Goal: Book appointment/travel/reservation

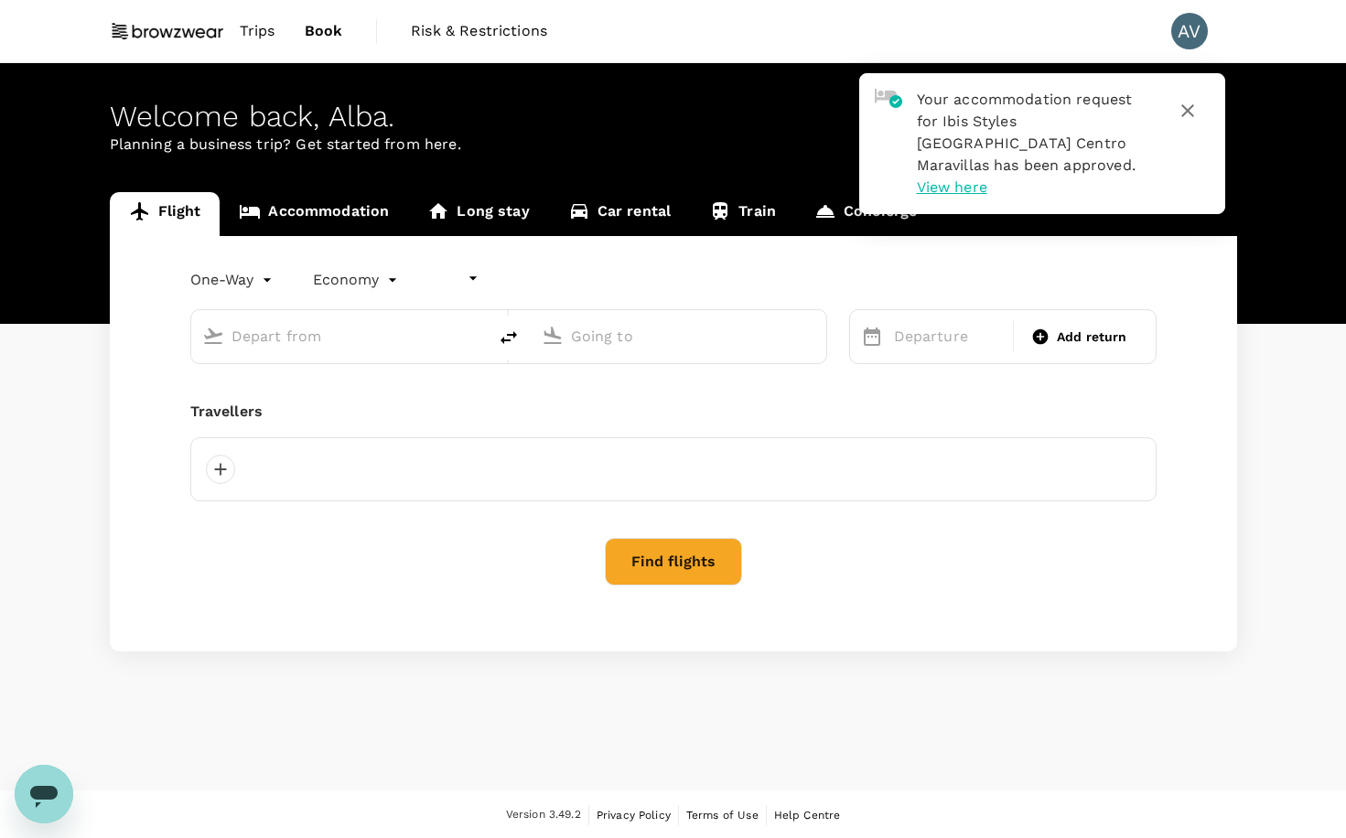
type input "undefined, undefined (any)"
click at [1193, 106] on icon "button" at bounding box center [1188, 111] width 22 height 22
click at [357, 217] on link "Accommodation" at bounding box center [314, 214] width 189 height 44
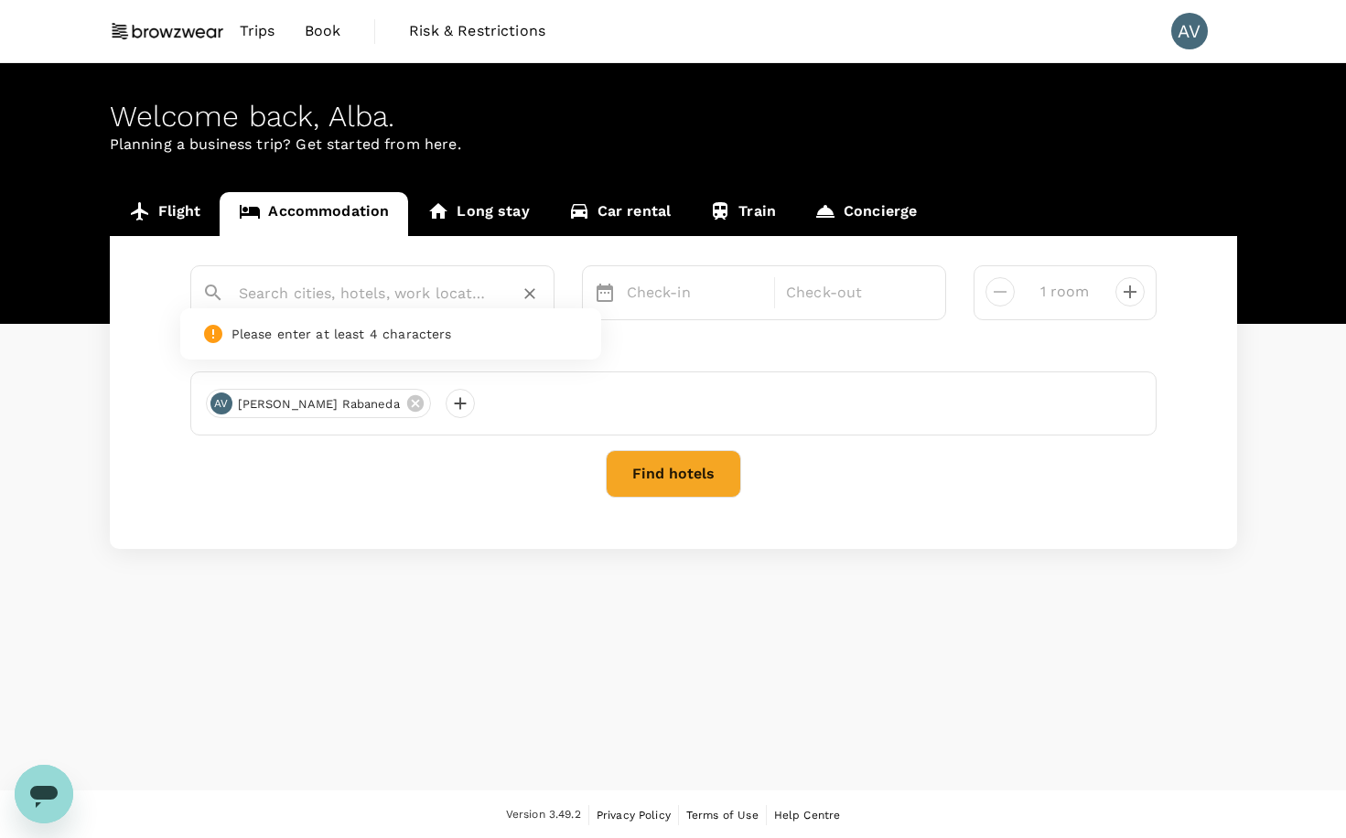
click at [318, 298] on input "text" at bounding box center [365, 293] width 253 height 28
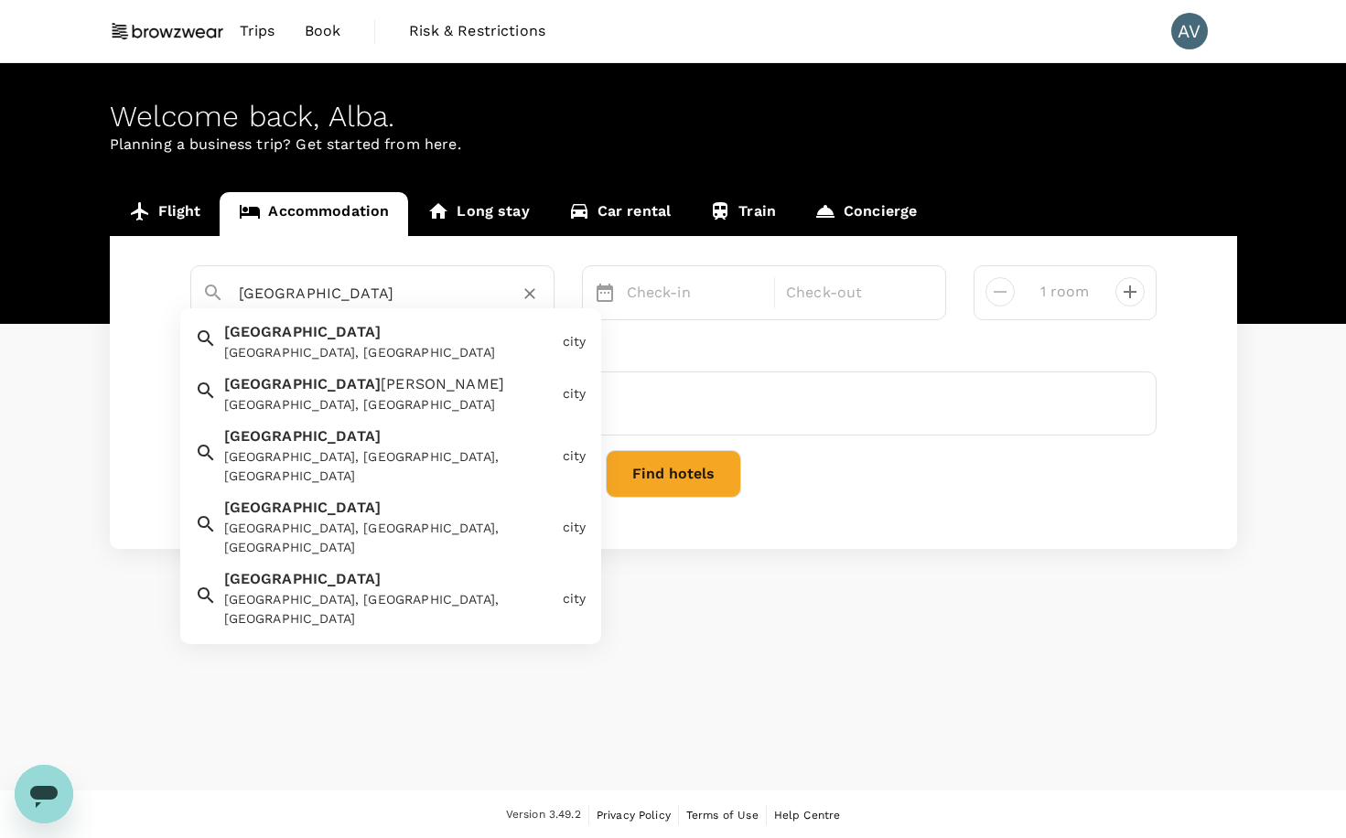
click at [322, 343] on div "[GEOGRAPHIC_DATA], [GEOGRAPHIC_DATA]" at bounding box center [389, 352] width 331 height 19
type input "[GEOGRAPHIC_DATA]"
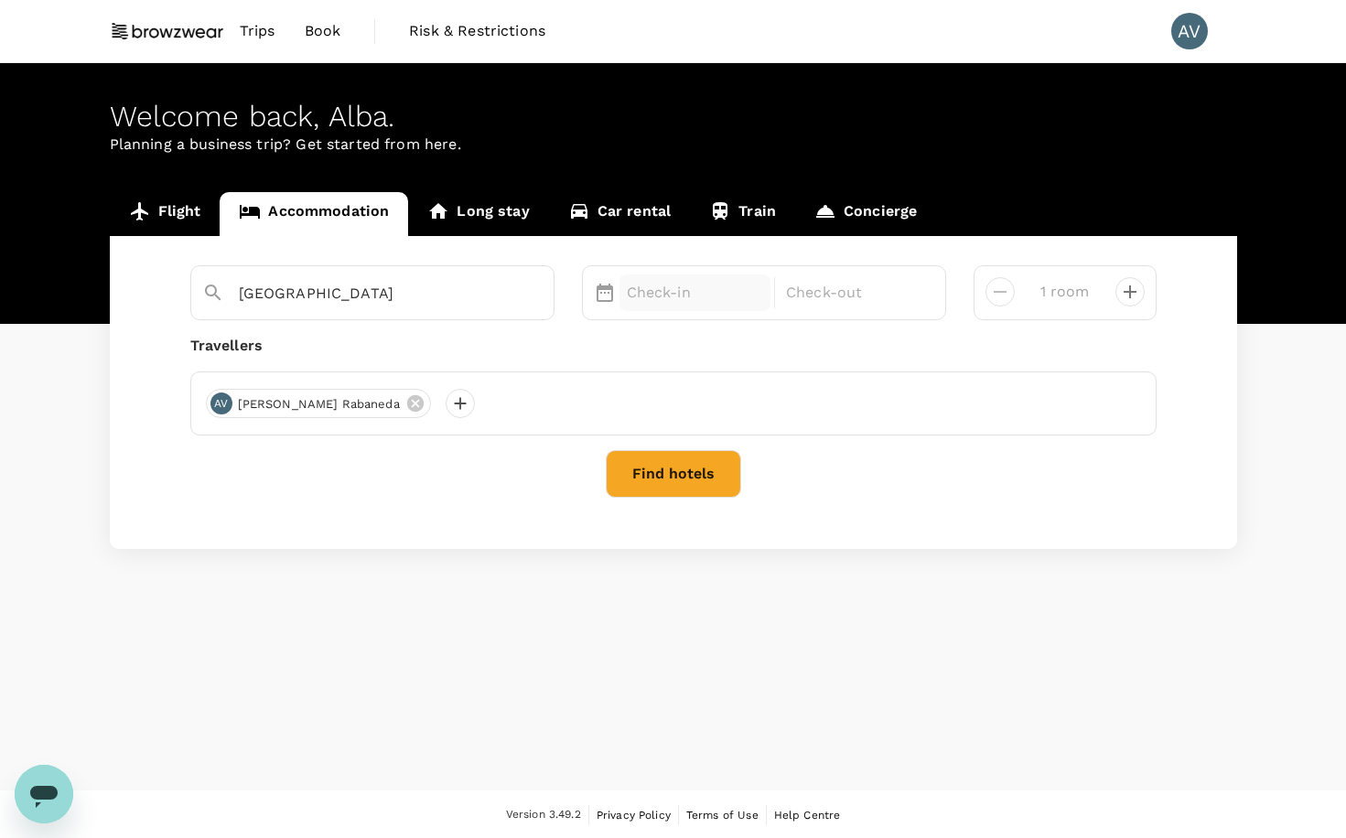
click at [715, 297] on p "Check-in" at bounding box center [695, 293] width 137 height 22
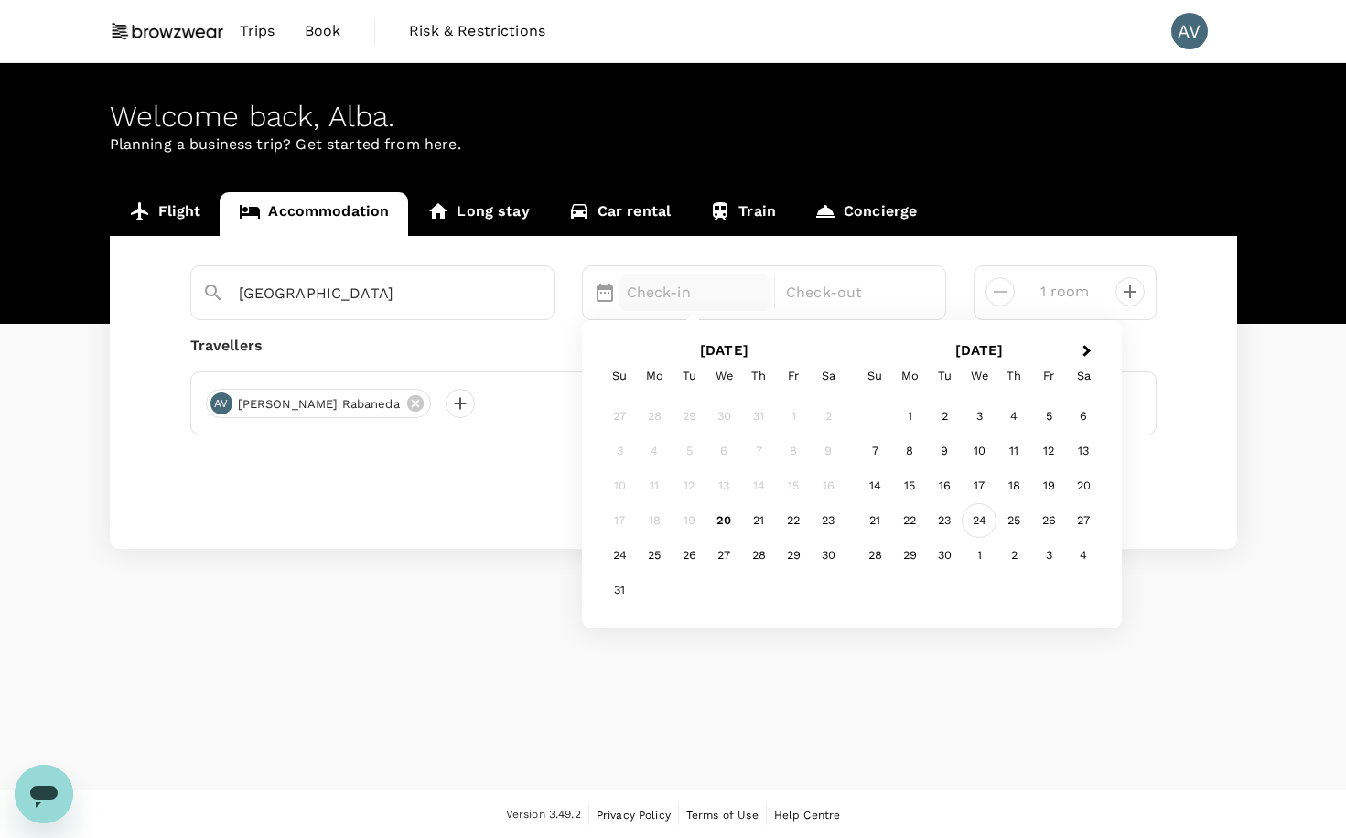
click at [969, 520] on div "24" at bounding box center [979, 521] width 35 height 35
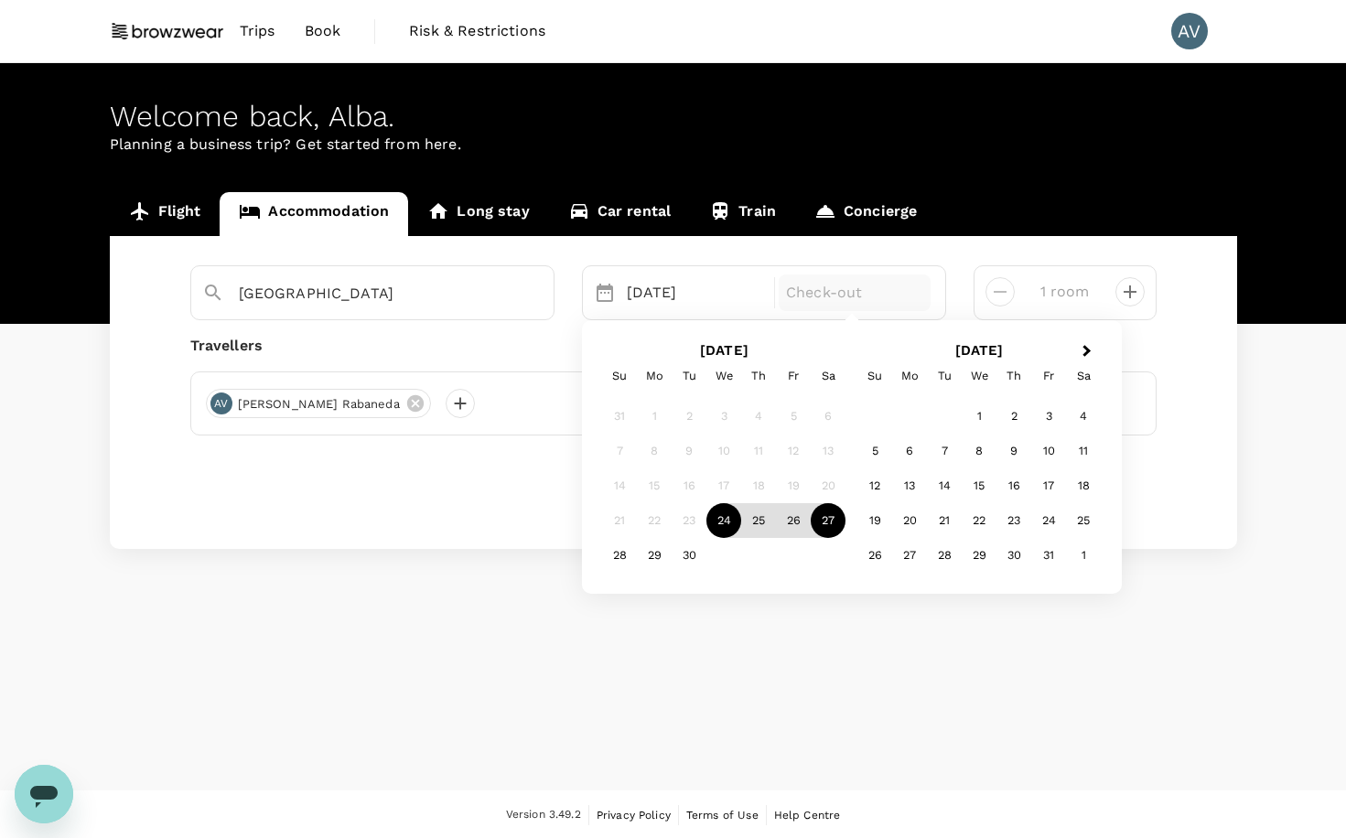
click at [821, 524] on div "27" at bounding box center [828, 521] width 35 height 35
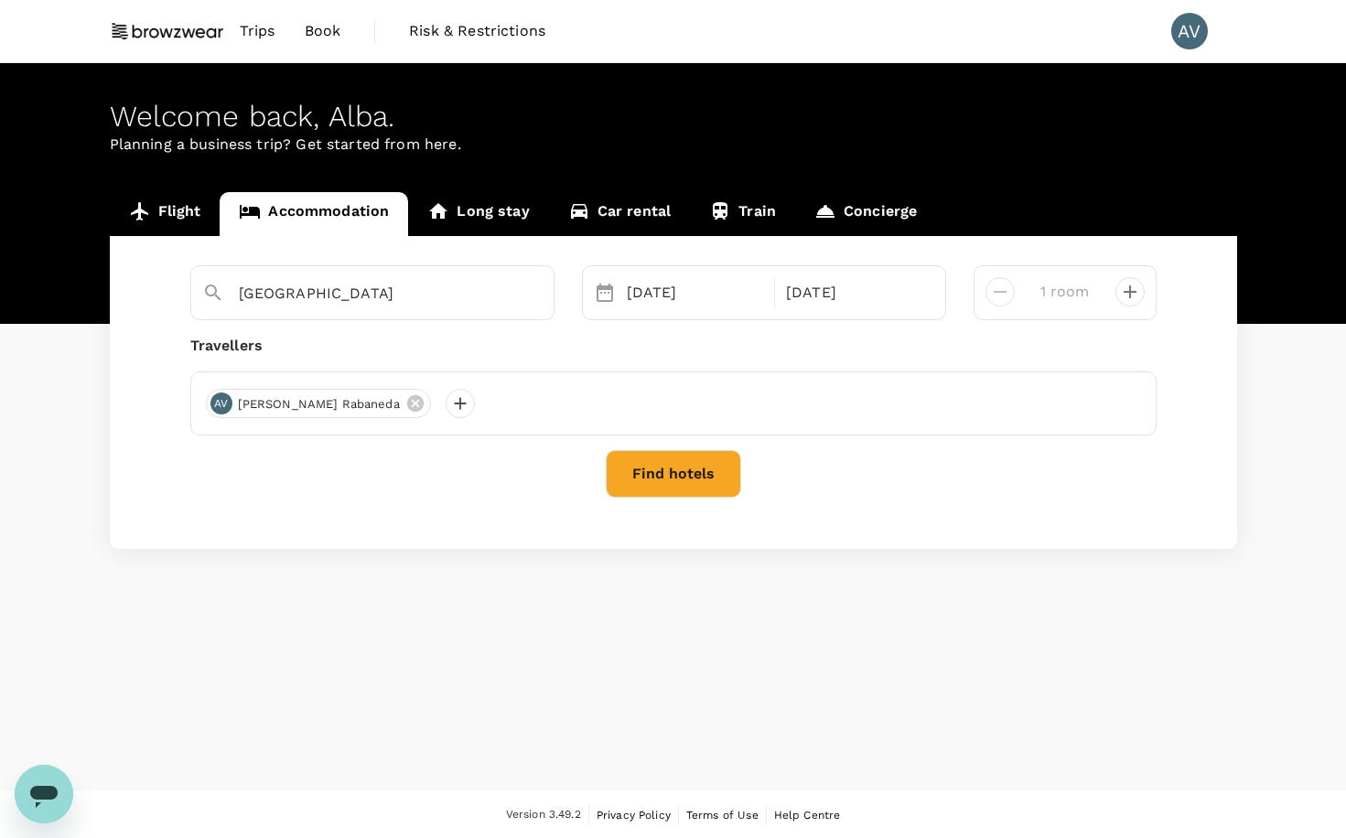
click at [648, 460] on button "Find hotels" at bounding box center [673, 474] width 135 height 48
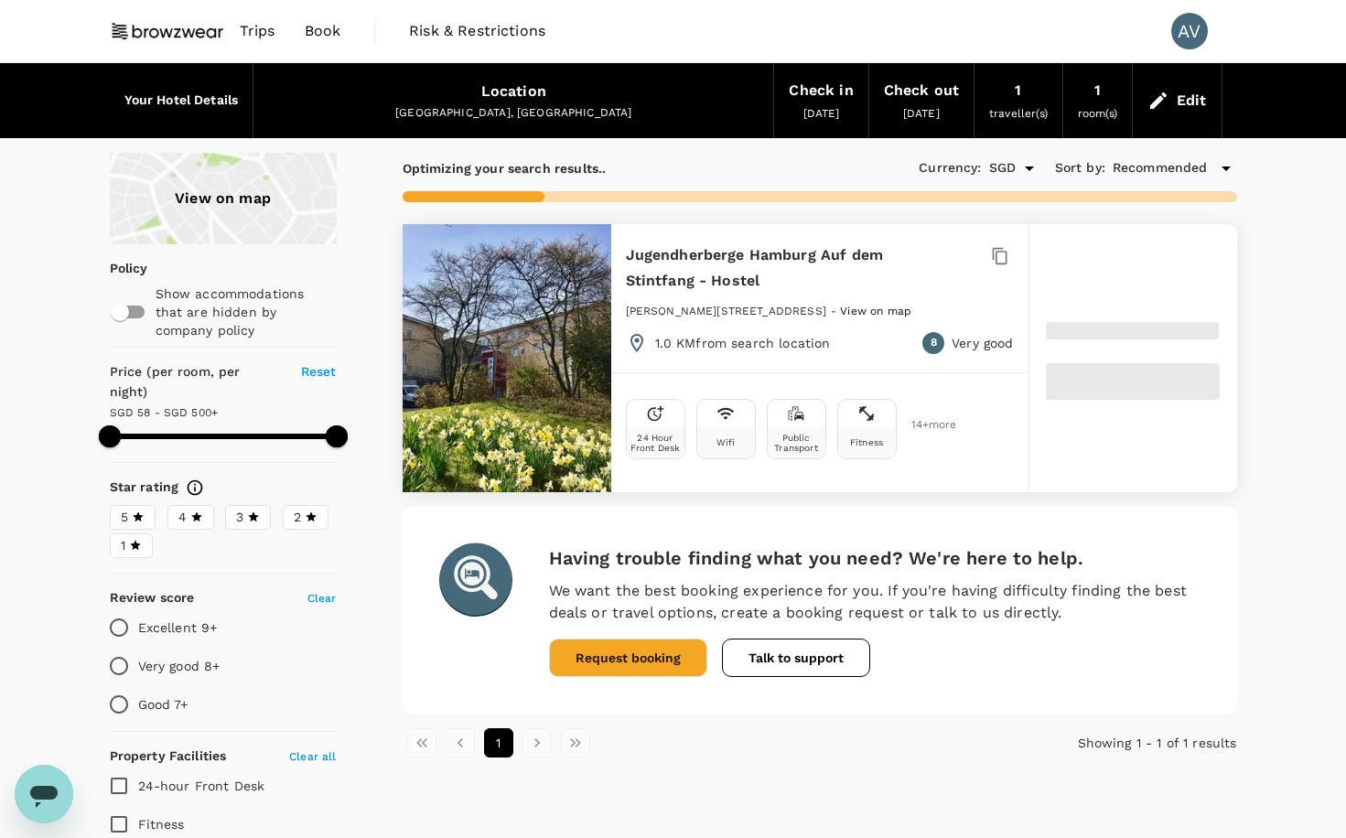
type input "40.39"
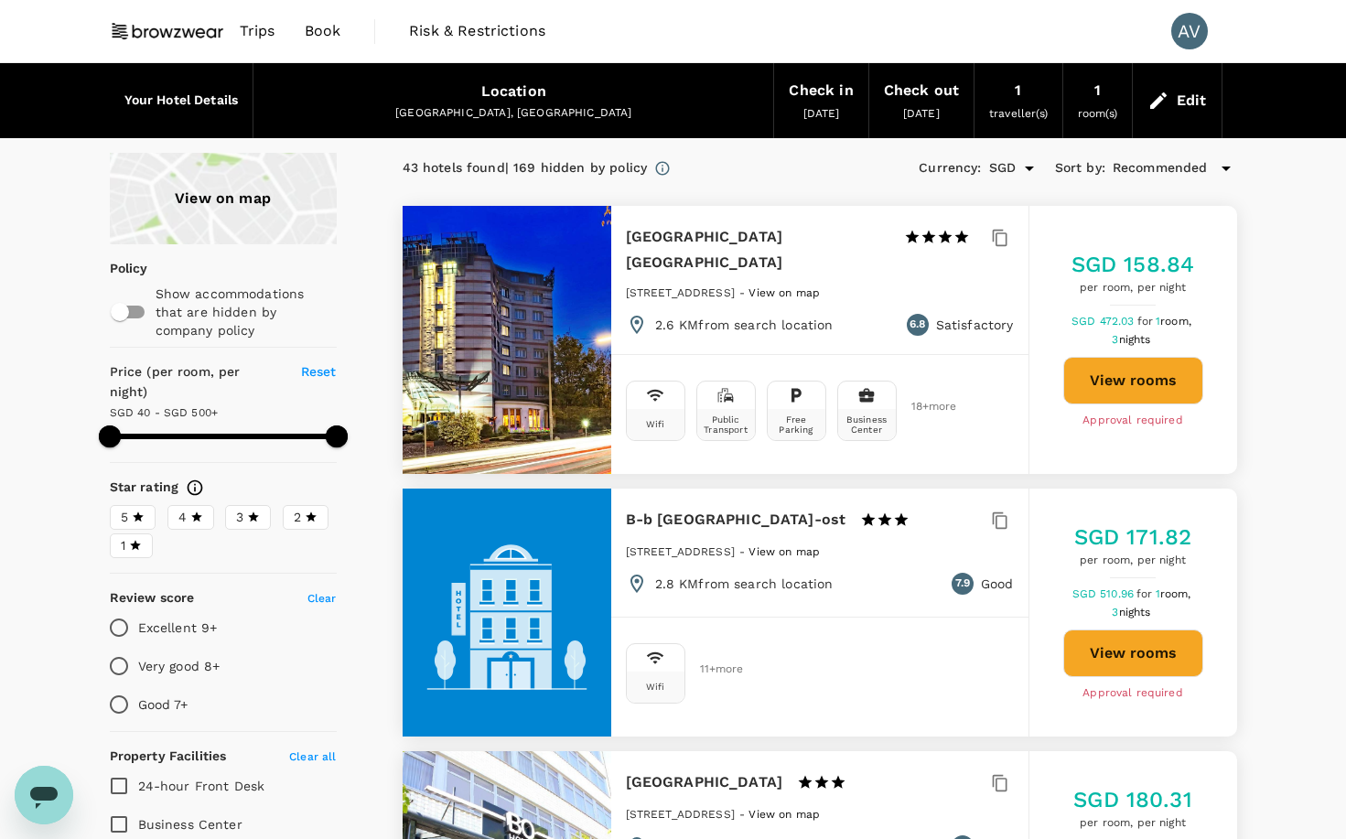
click at [218, 200] on div "View on map" at bounding box center [223, 199] width 227 height 92
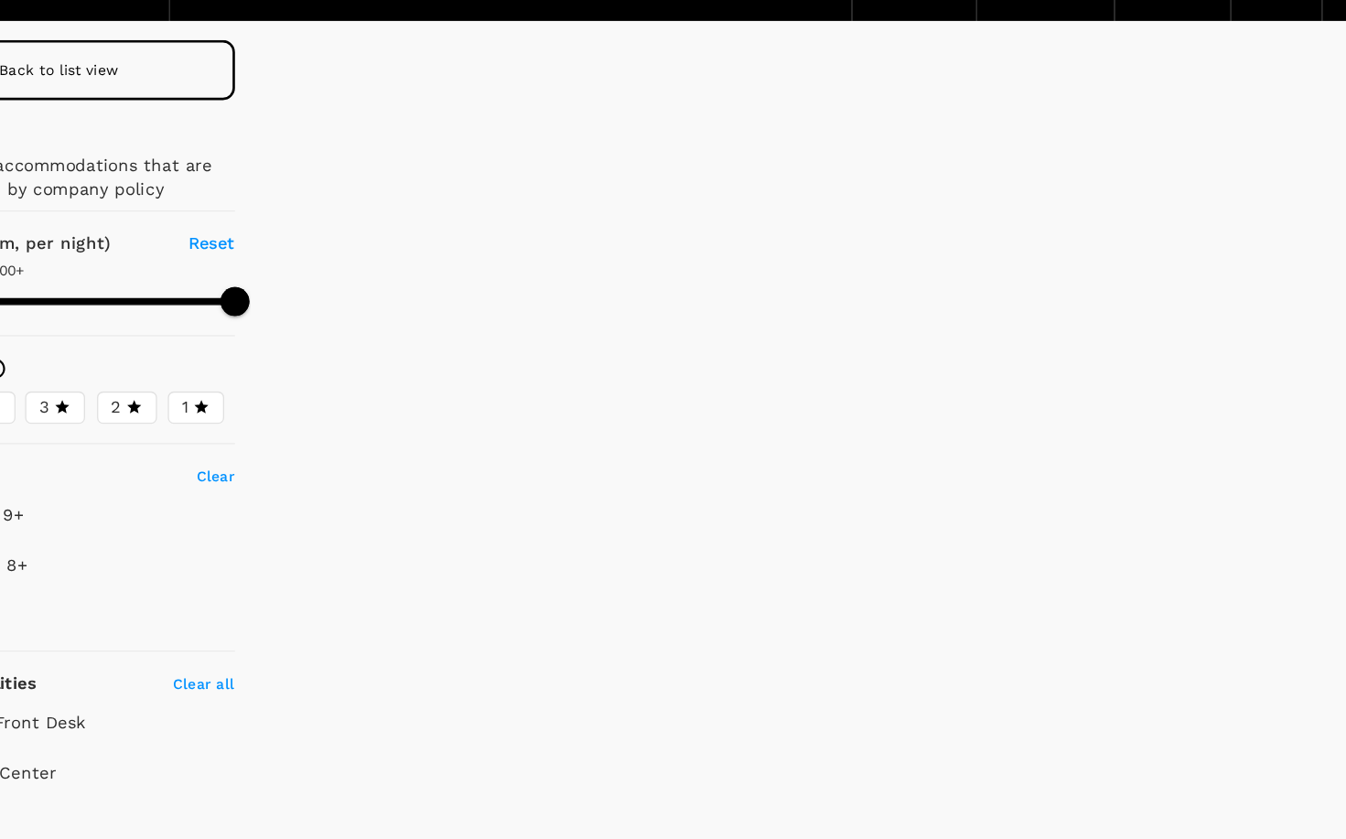
click at [398, 392] on div at bounding box center [841, 481] width 1009 height 656
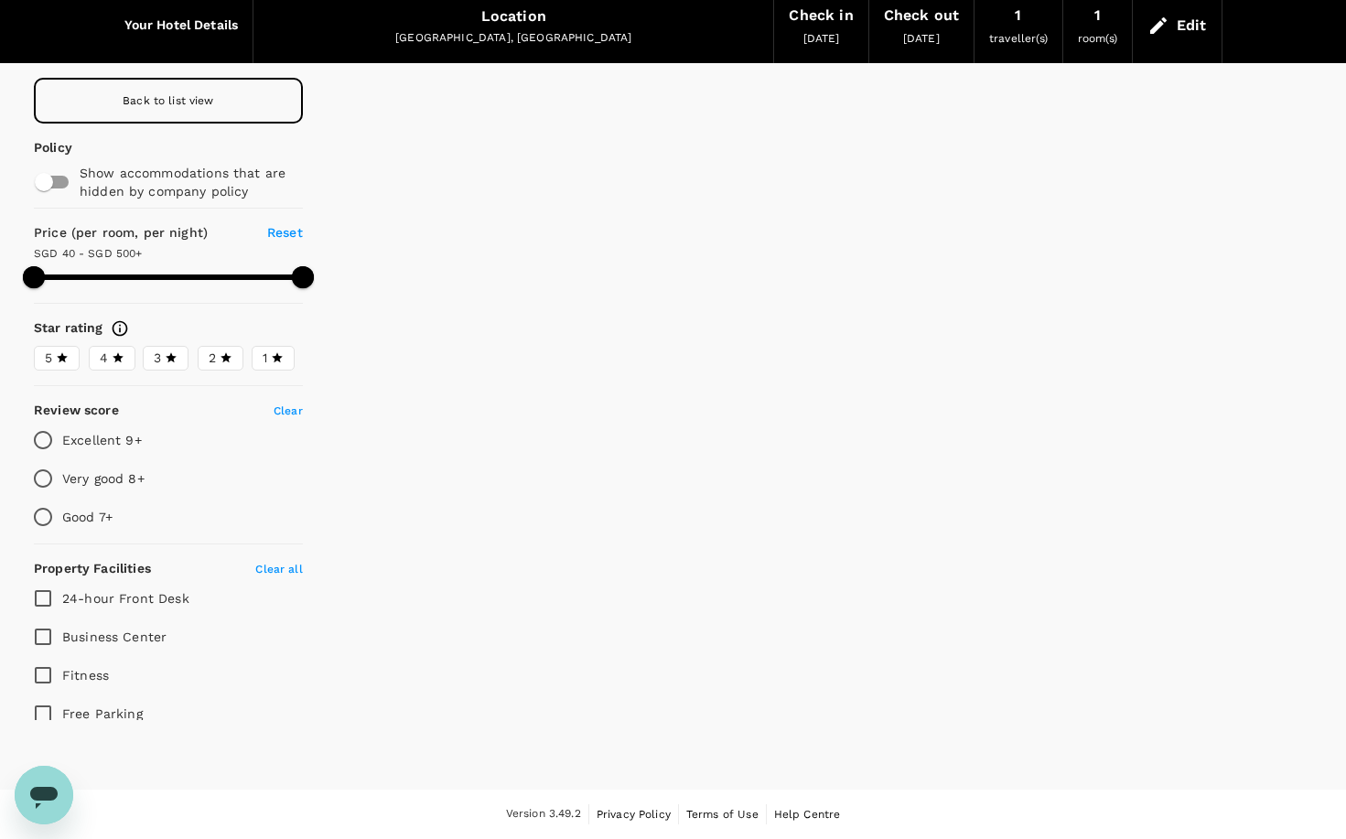
click at [221, 106] on div "Back to list view" at bounding box center [168, 101] width 269 height 46
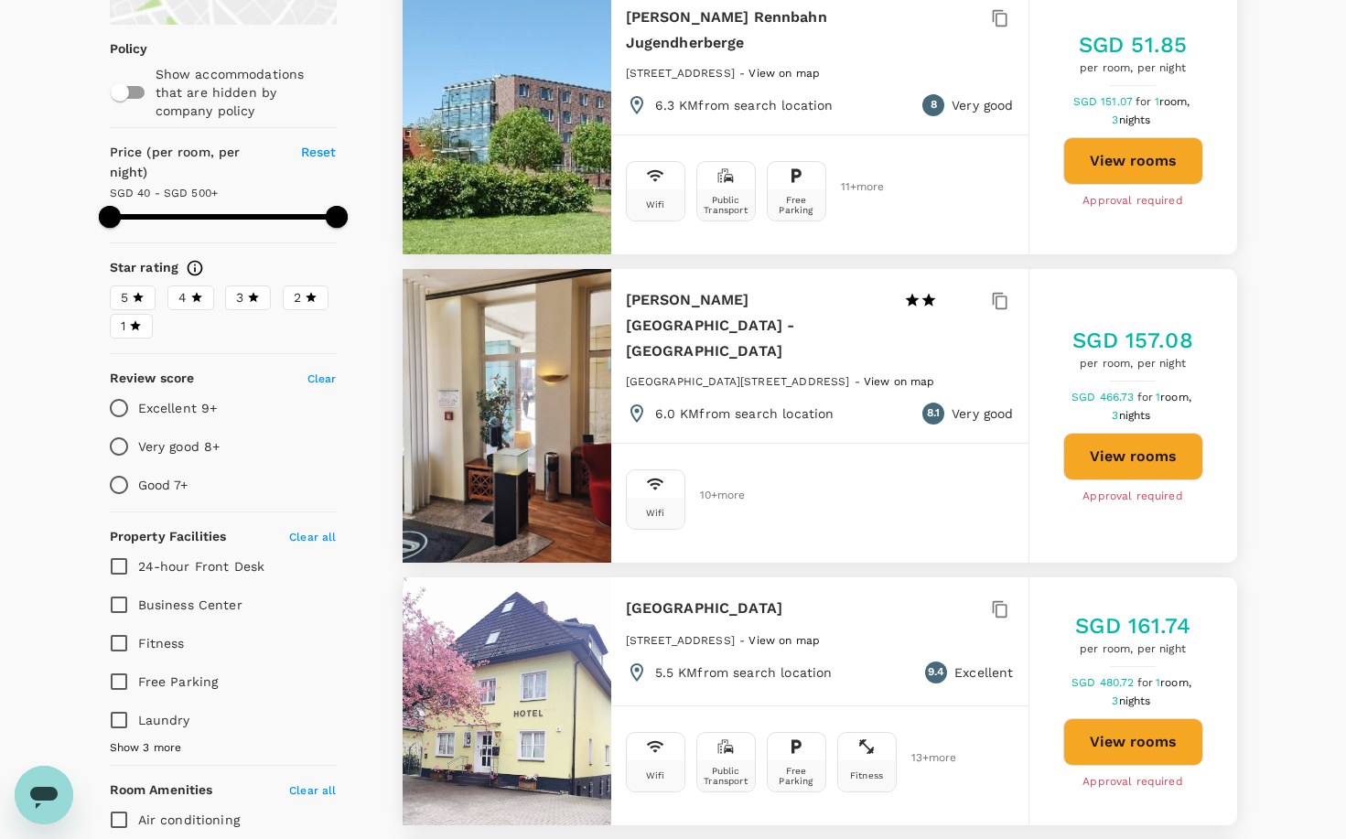
scroll to position [225, 0]
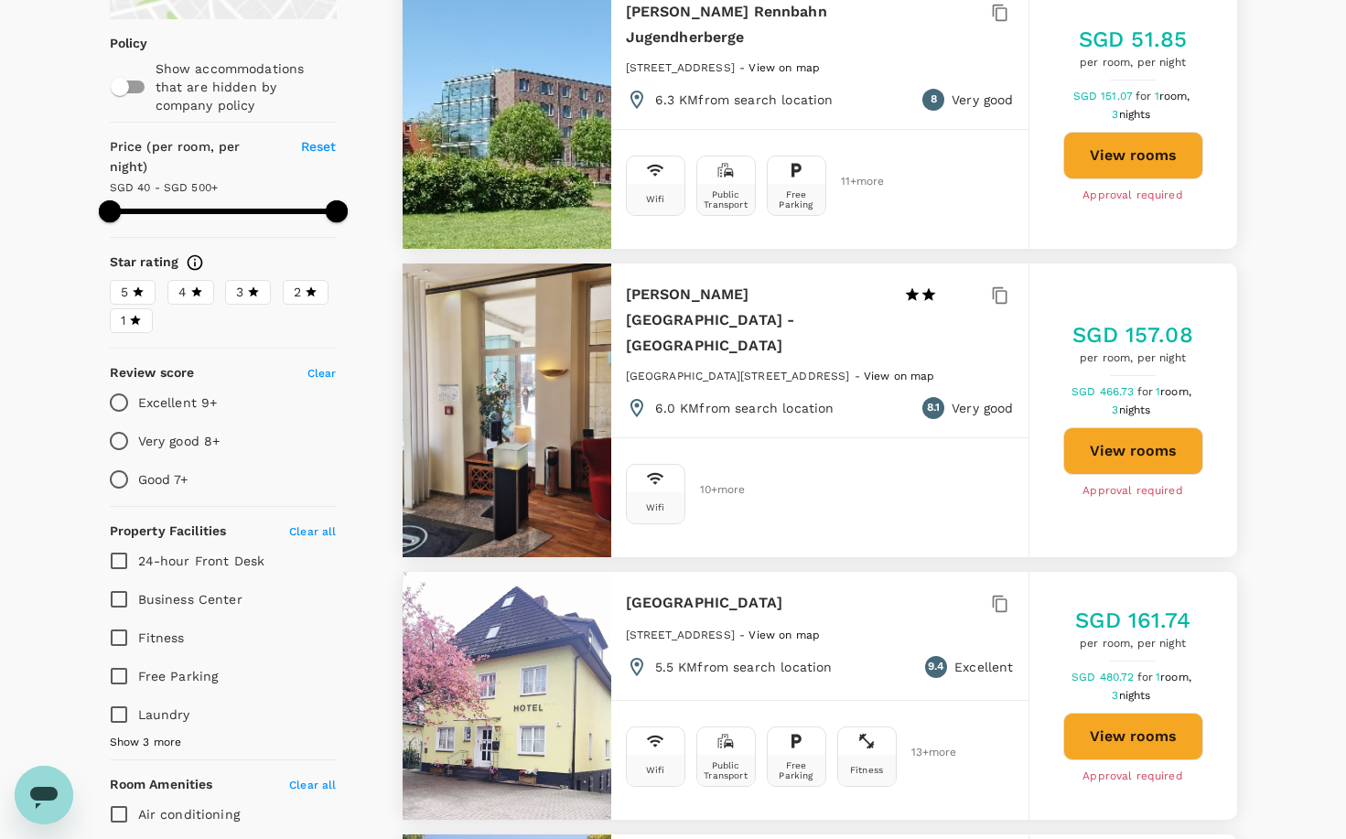
click at [576, 394] on div at bounding box center [507, 411] width 209 height 294
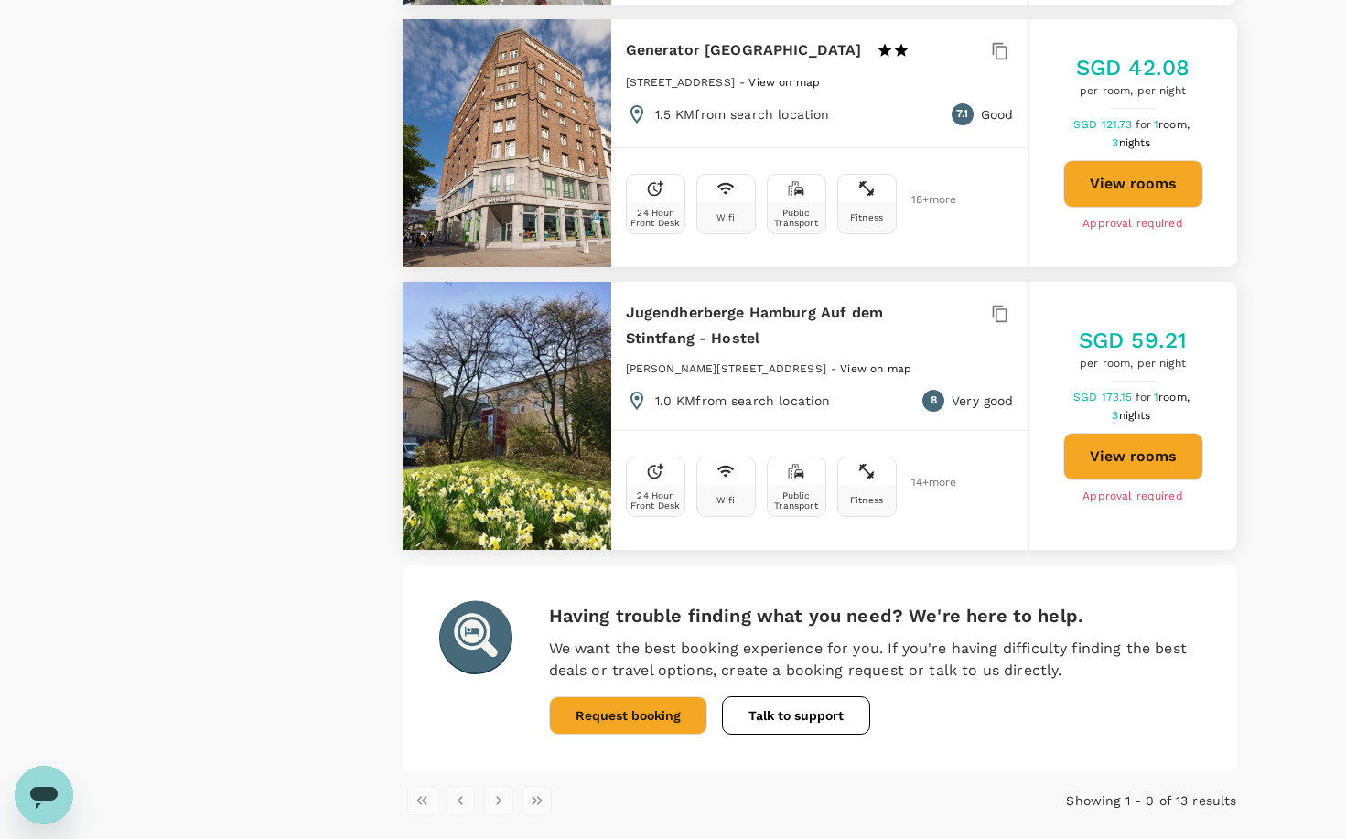
scroll to position [3181, 0]
click at [500, 787] on li "pagination navigation" at bounding box center [499, 801] width 38 height 29
click at [545, 787] on li "pagination navigation" at bounding box center [537, 801] width 38 height 29
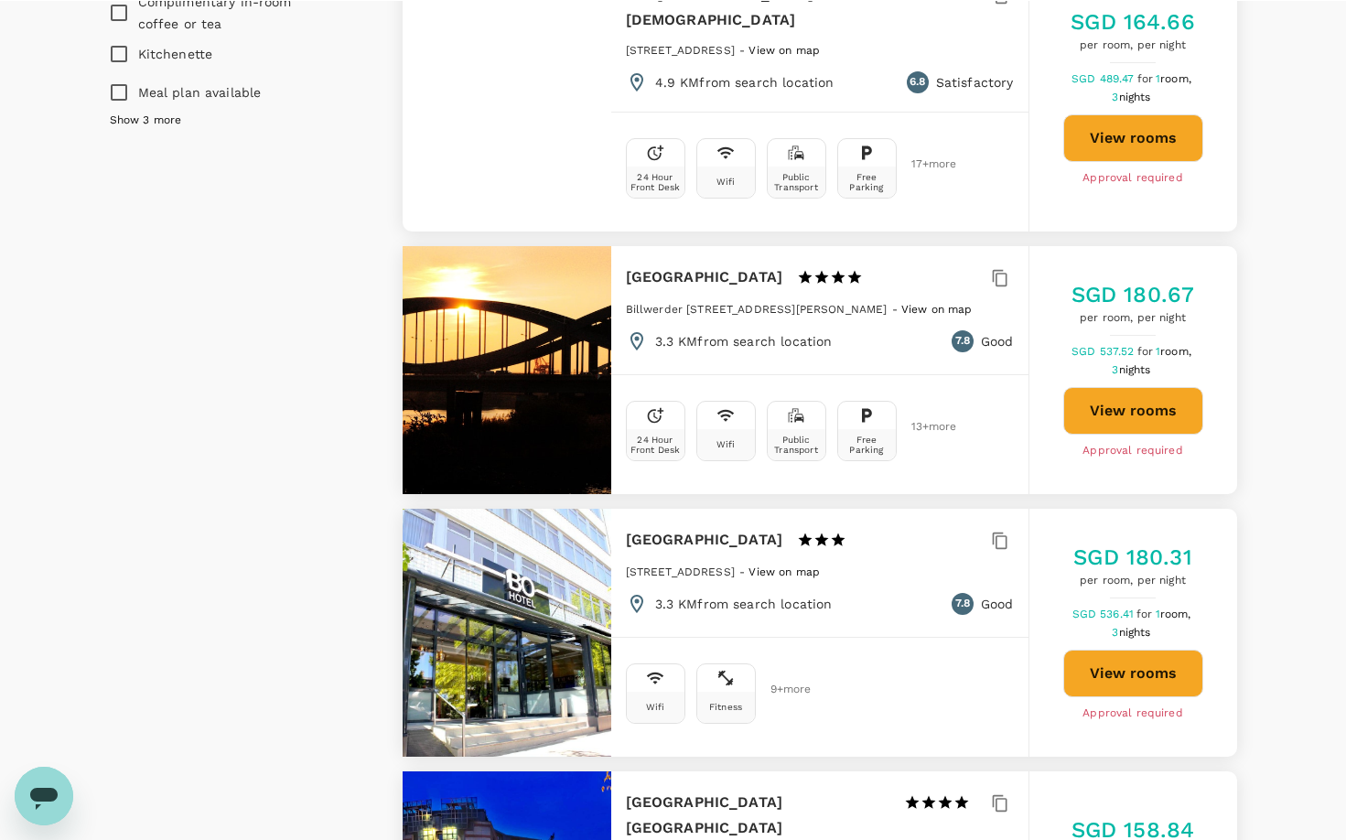
scroll to position [1454, 0]
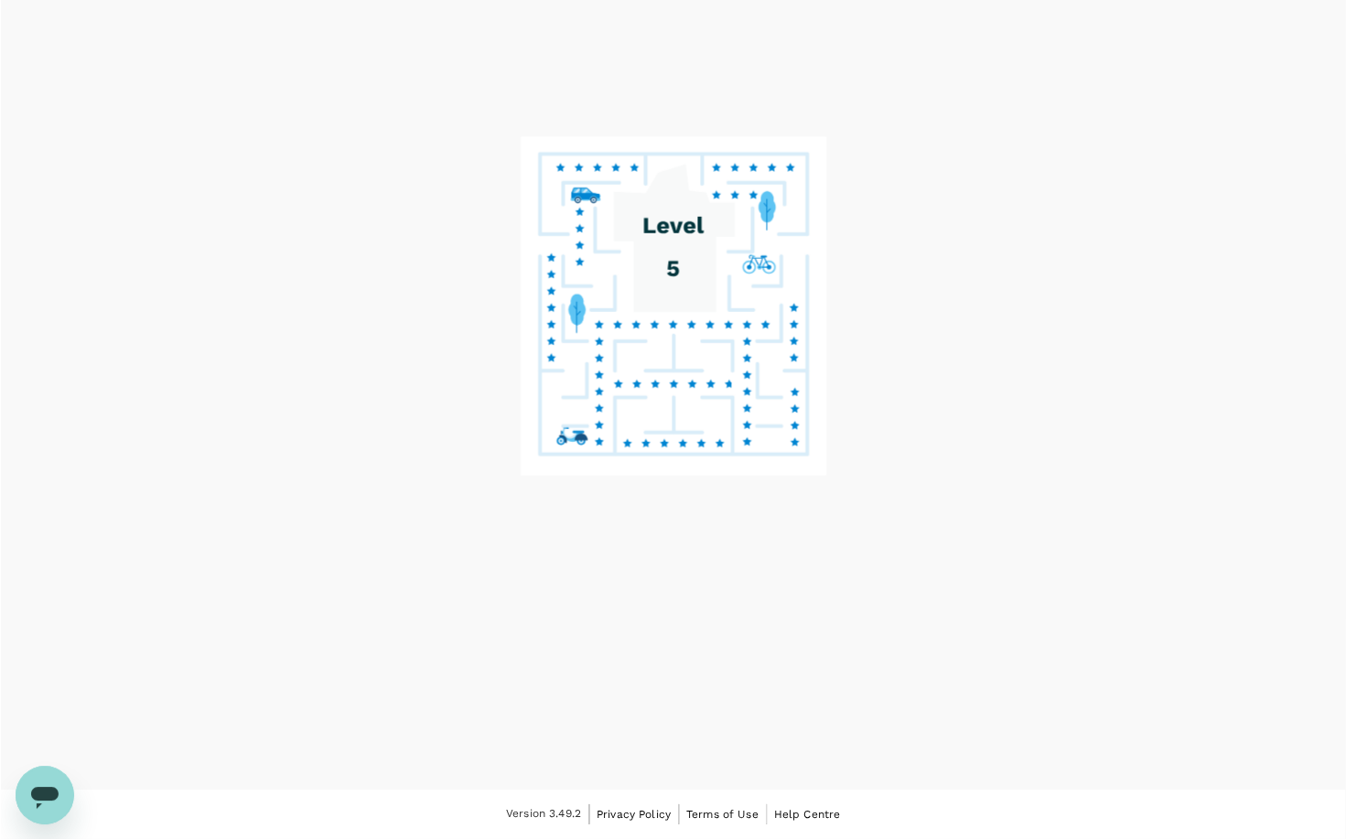
scroll to position [79, 0]
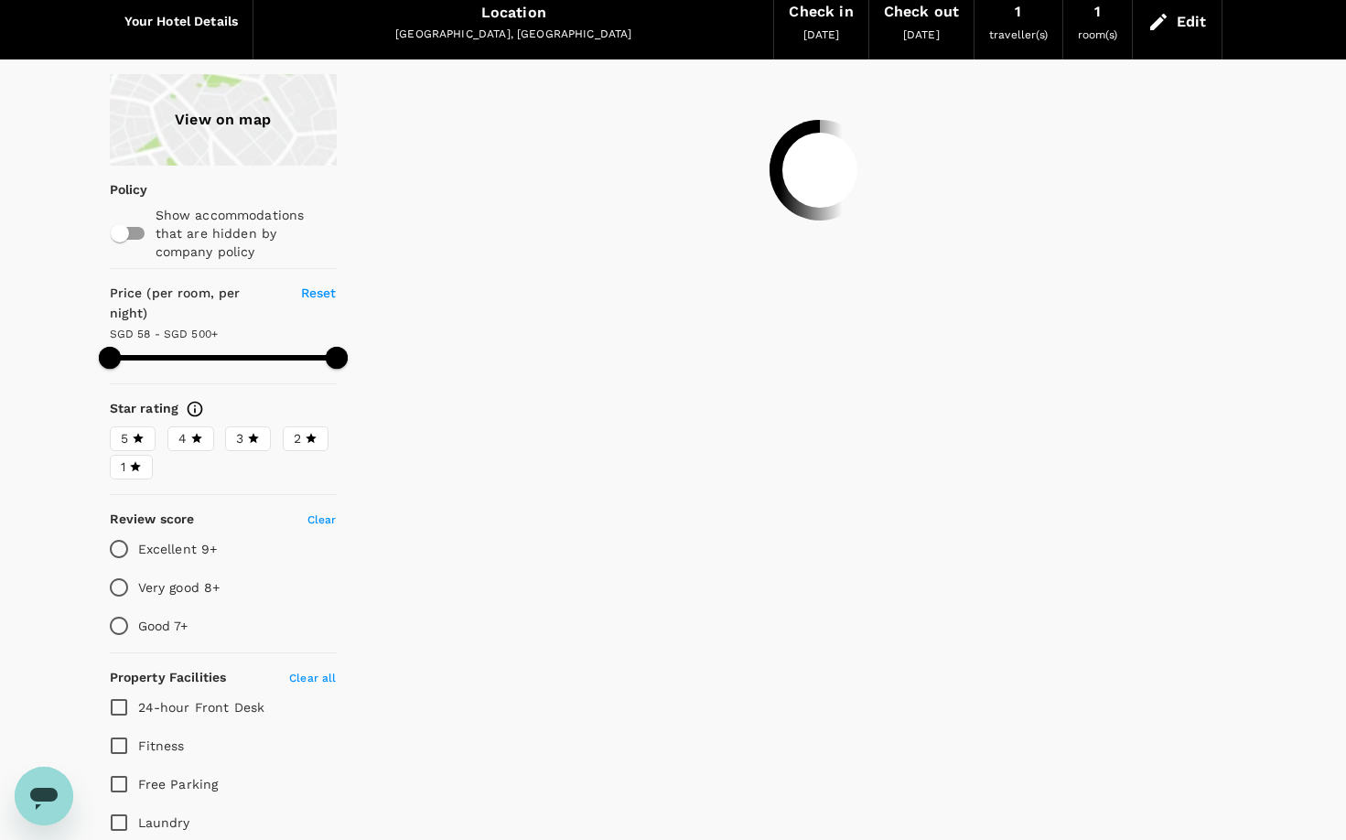
type input "40.39"
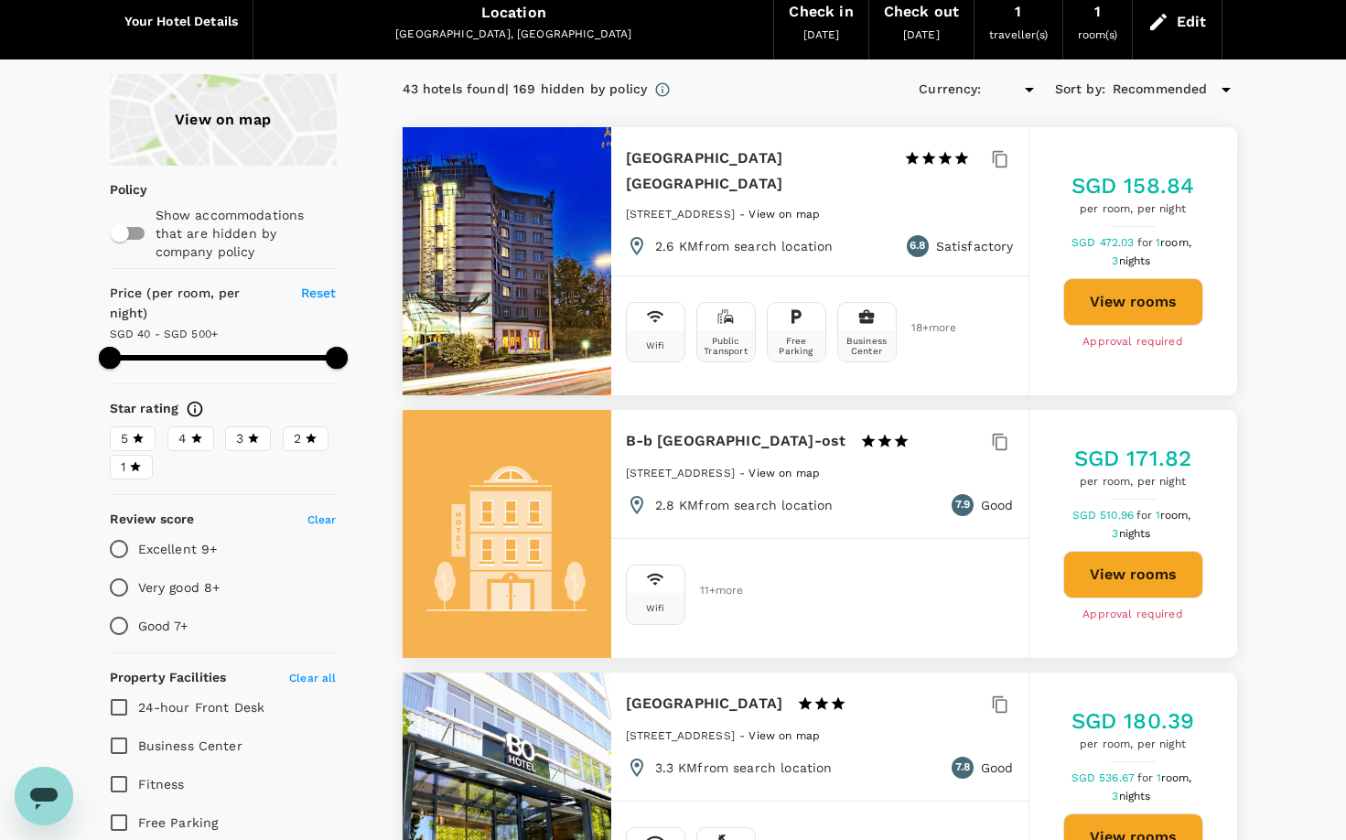
type input "SGD"
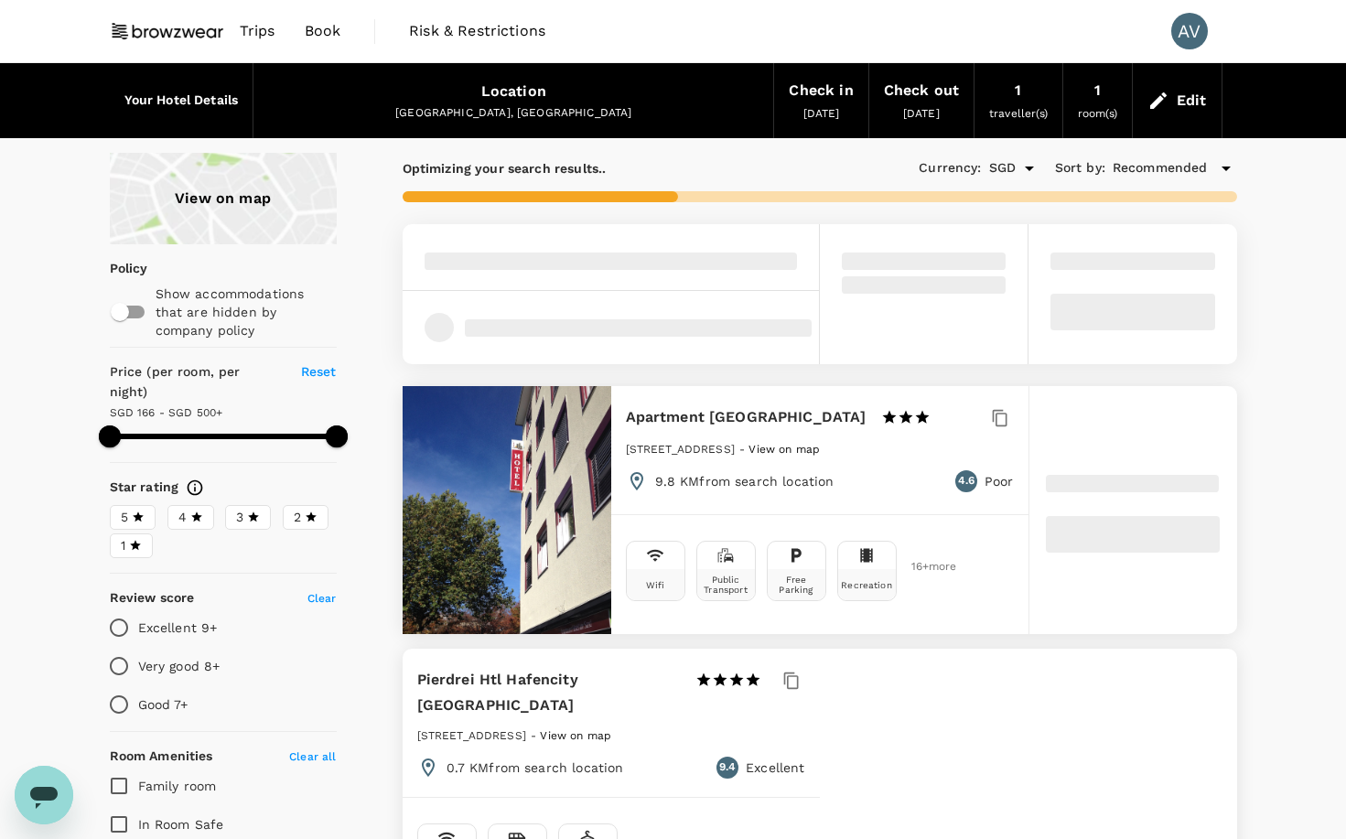
type input "499.1"
type input "57.53"
type input "499.53"
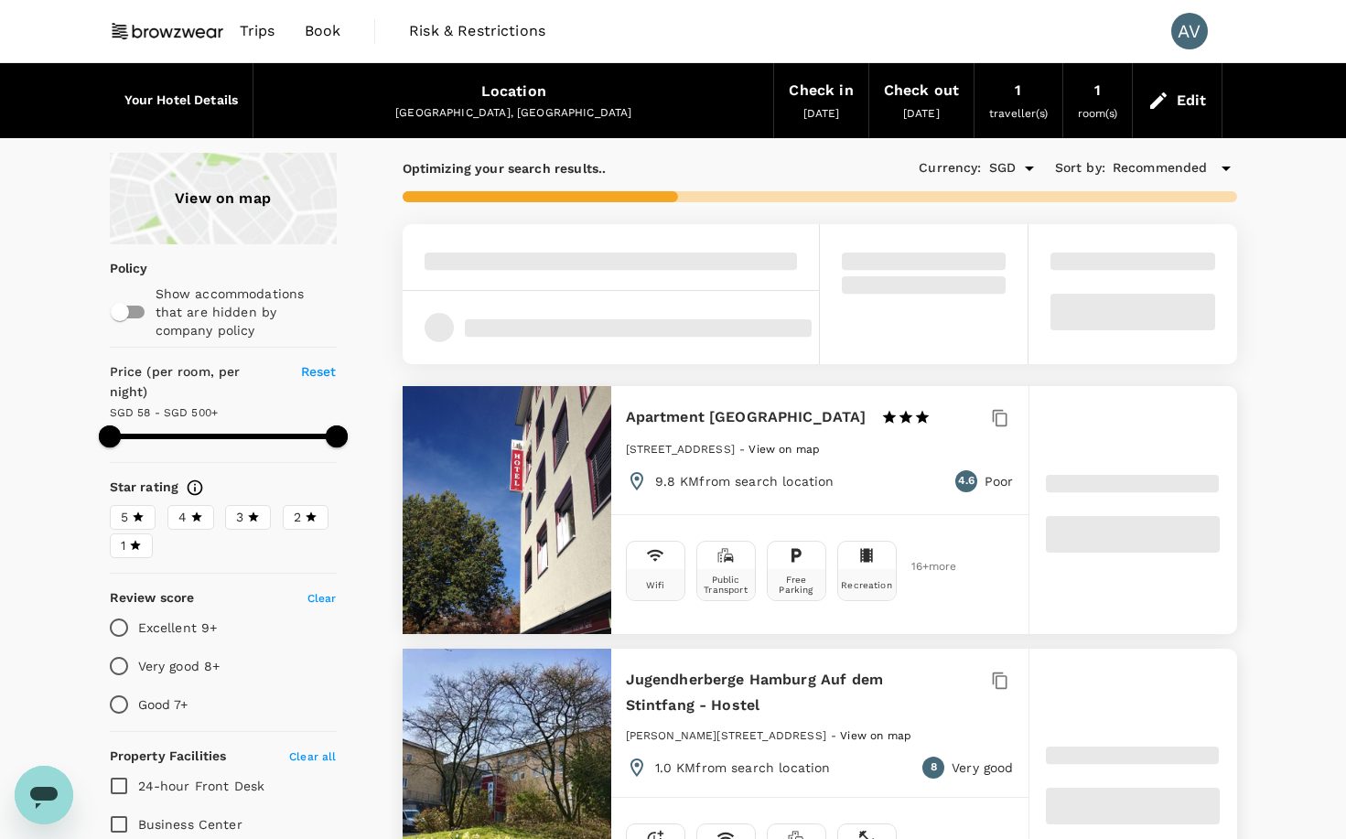
click at [264, 27] on span "Trips" at bounding box center [258, 31] width 36 height 22
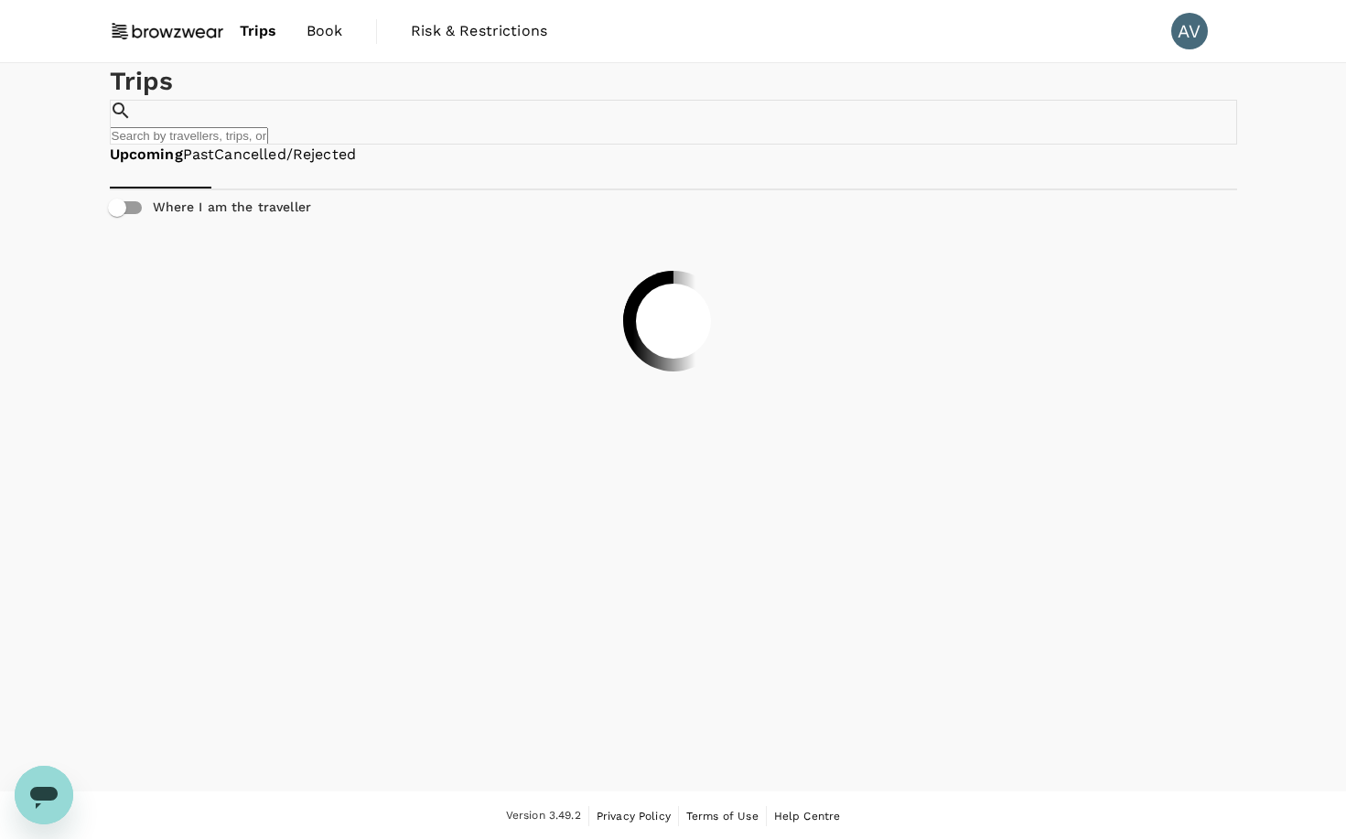
click at [317, 34] on span "Book" at bounding box center [325, 31] width 37 height 22
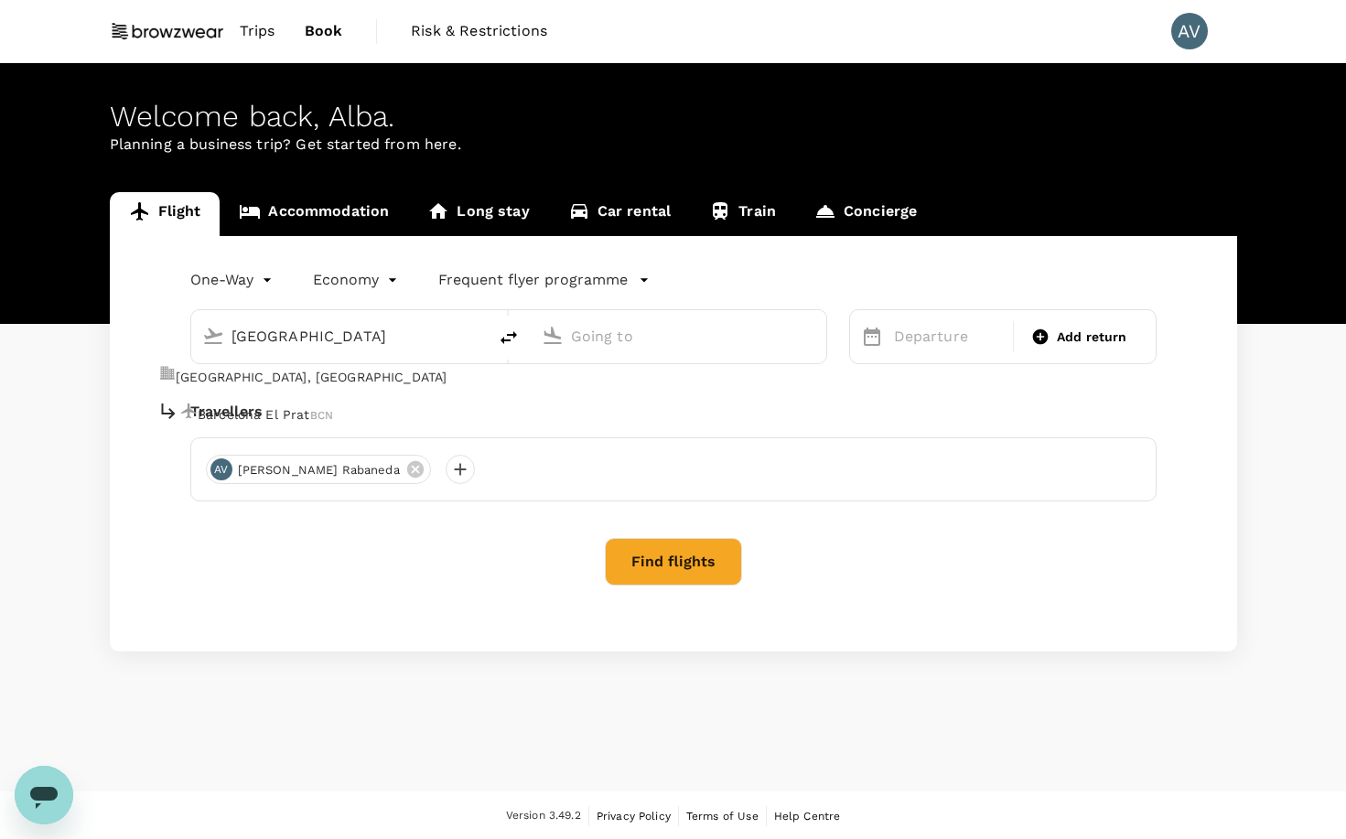
click at [278, 405] on p "Barcelona El Prat" at bounding box center [254, 414] width 113 height 18
type input "[GEOGRAPHIC_DATA]"
type input "Barcelona El Prat (BCN)"
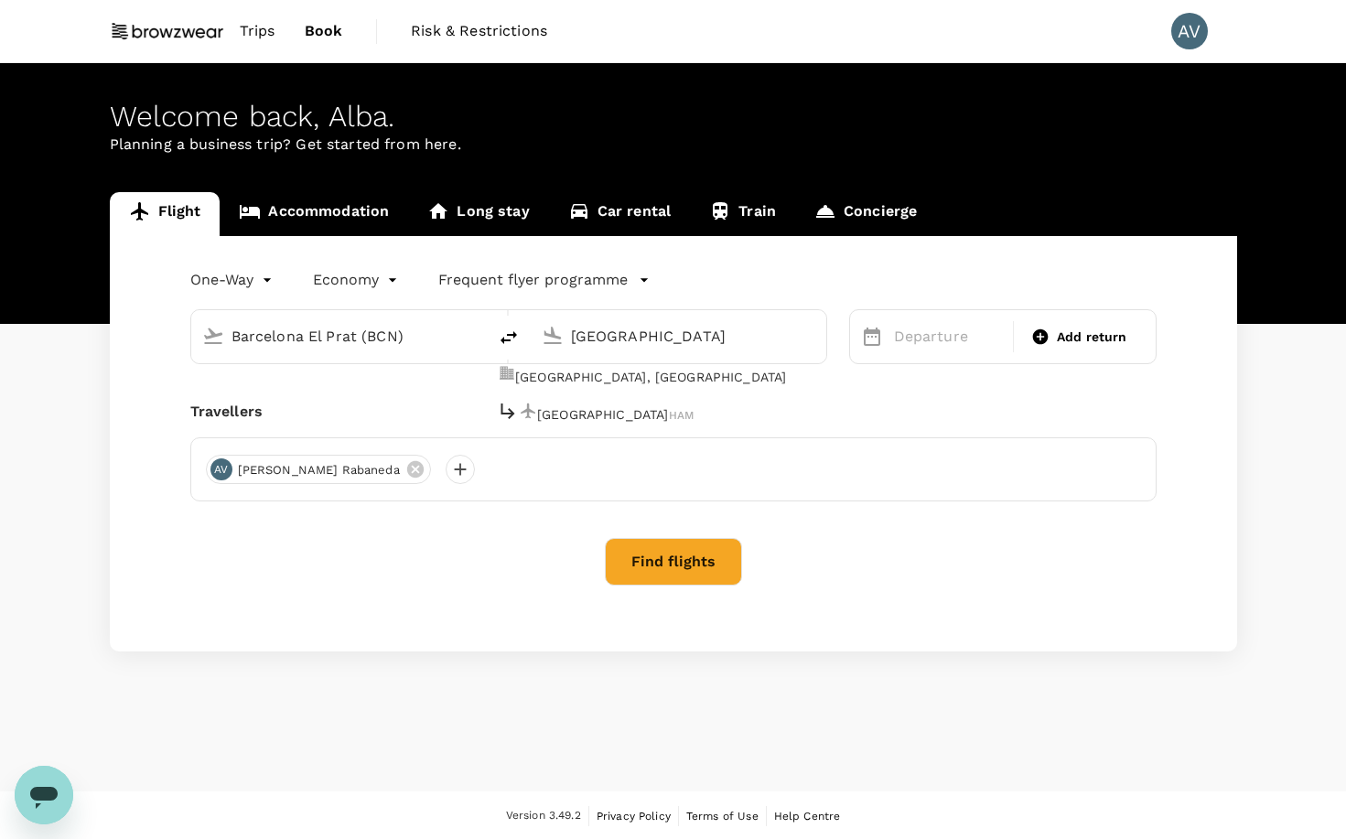
click at [585, 400] on div "Hamburg HAM" at bounding box center [595, 414] width 197 height 28
type input "Hamburg (HAM)"
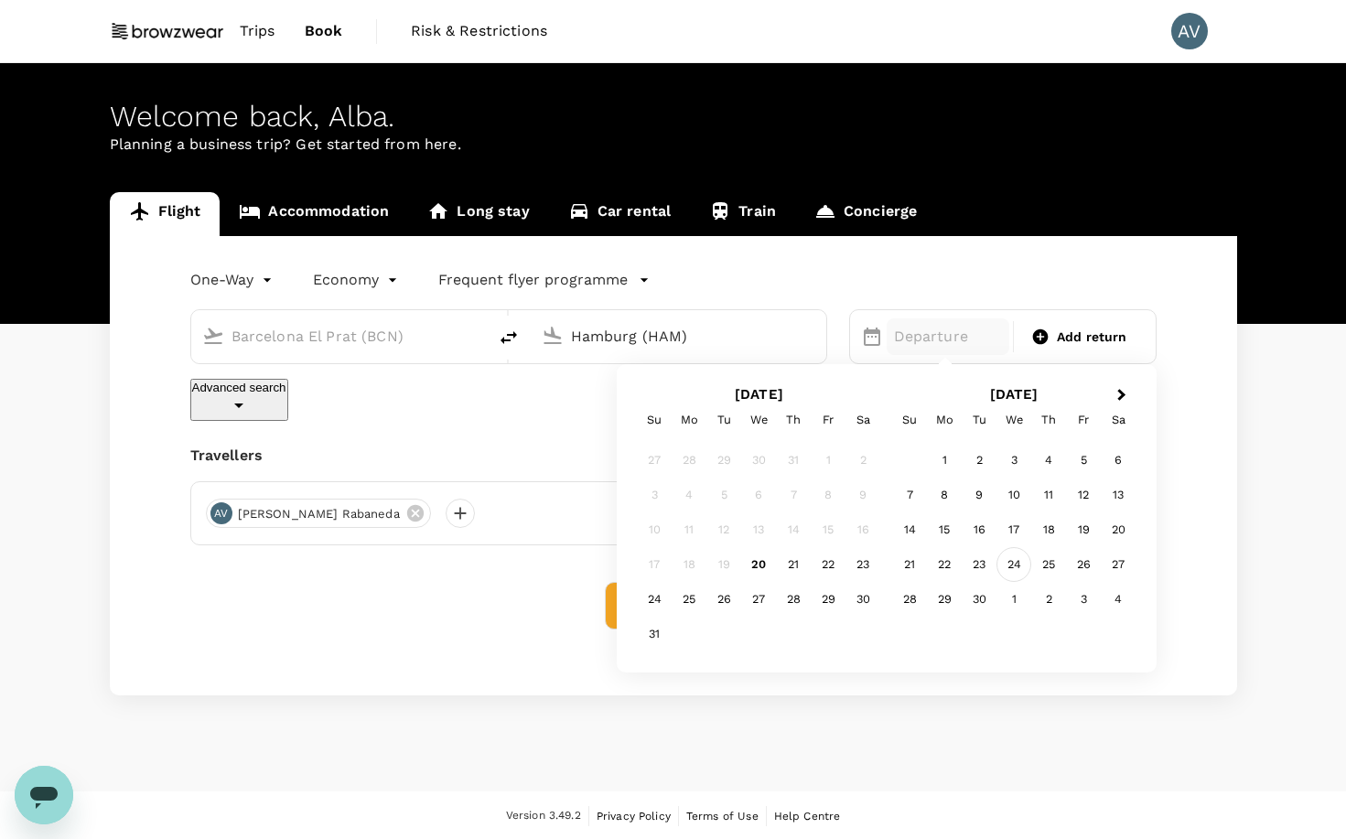
click at [1009, 564] on div "24" at bounding box center [1014, 564] width 35 height 35
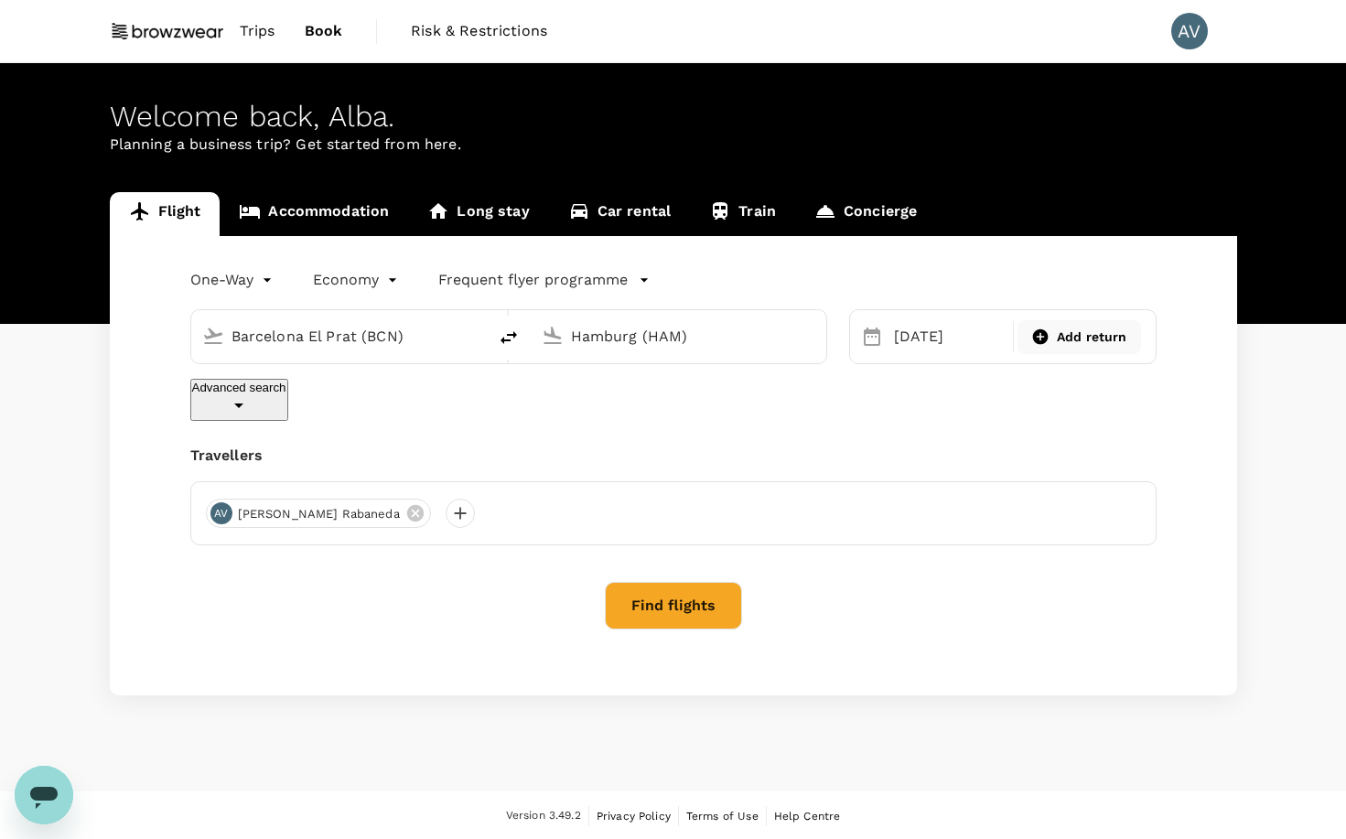
click at [1053, 335] on div "Add return" at bounding box center [1079, 337] width 109 height 19
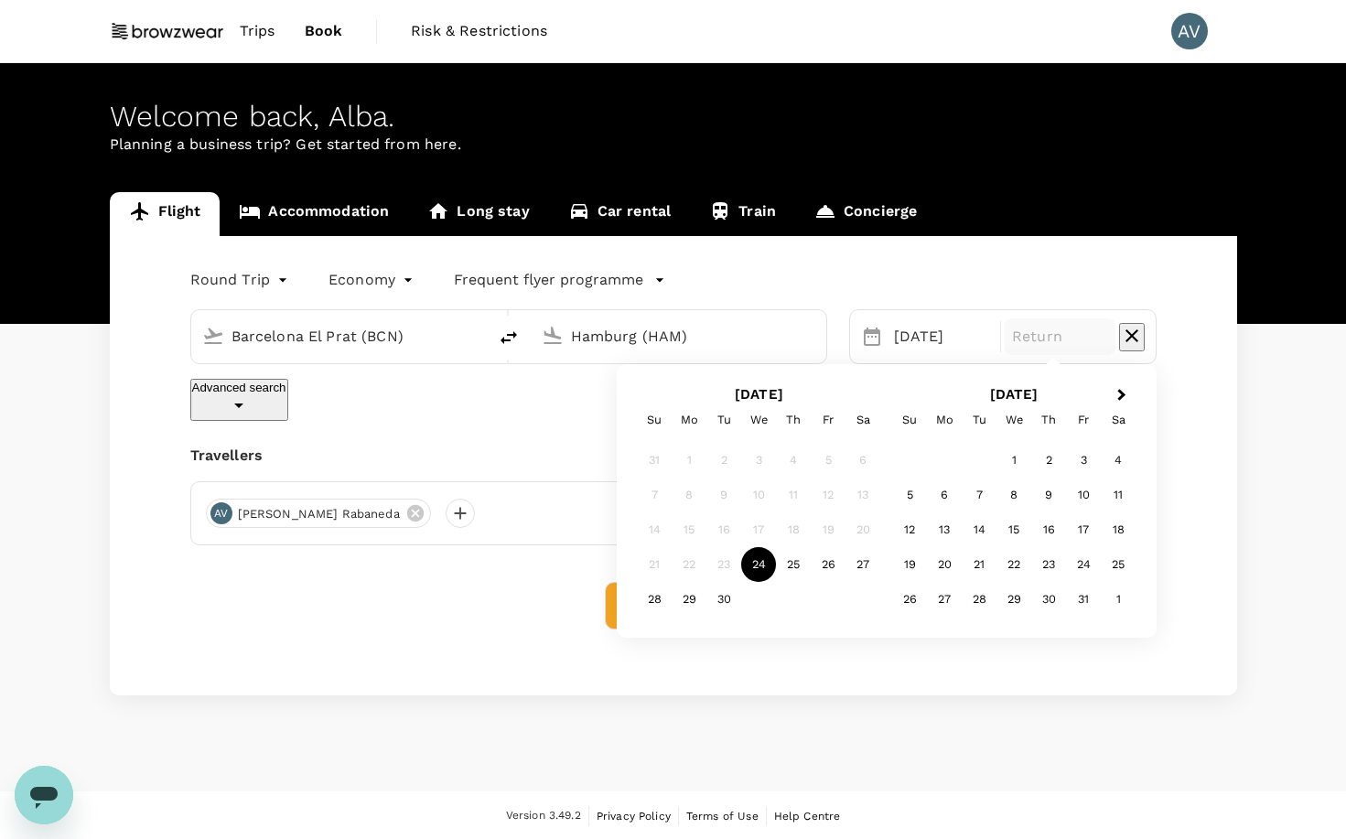
type input "roundtrip"
click at [651, 608] on div "28" at bounding box center [654, 599] width 35 height 35
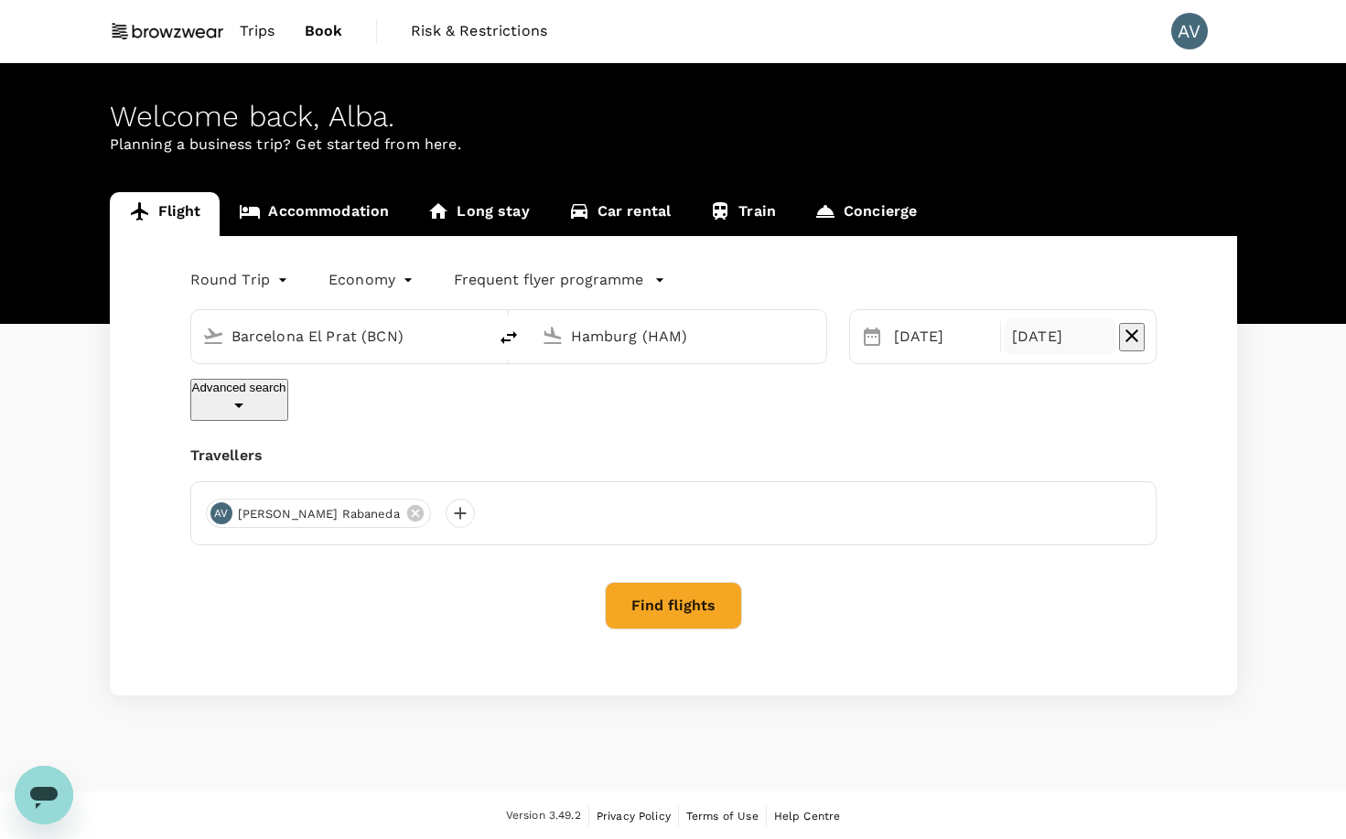
click at [707, 582] on button "Find flights" at bounding box center [673, 606] width 137 height 48
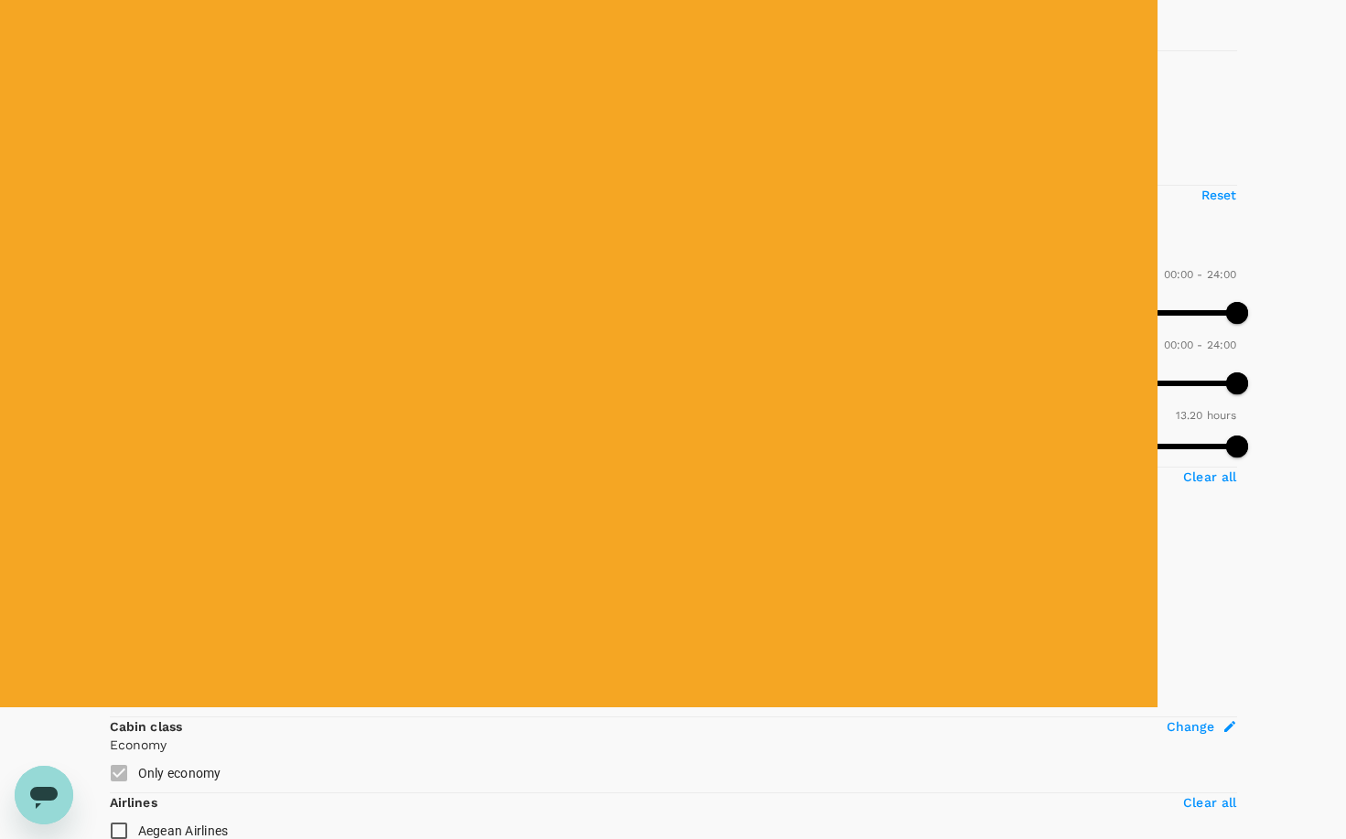
scroll to position [53, 0]
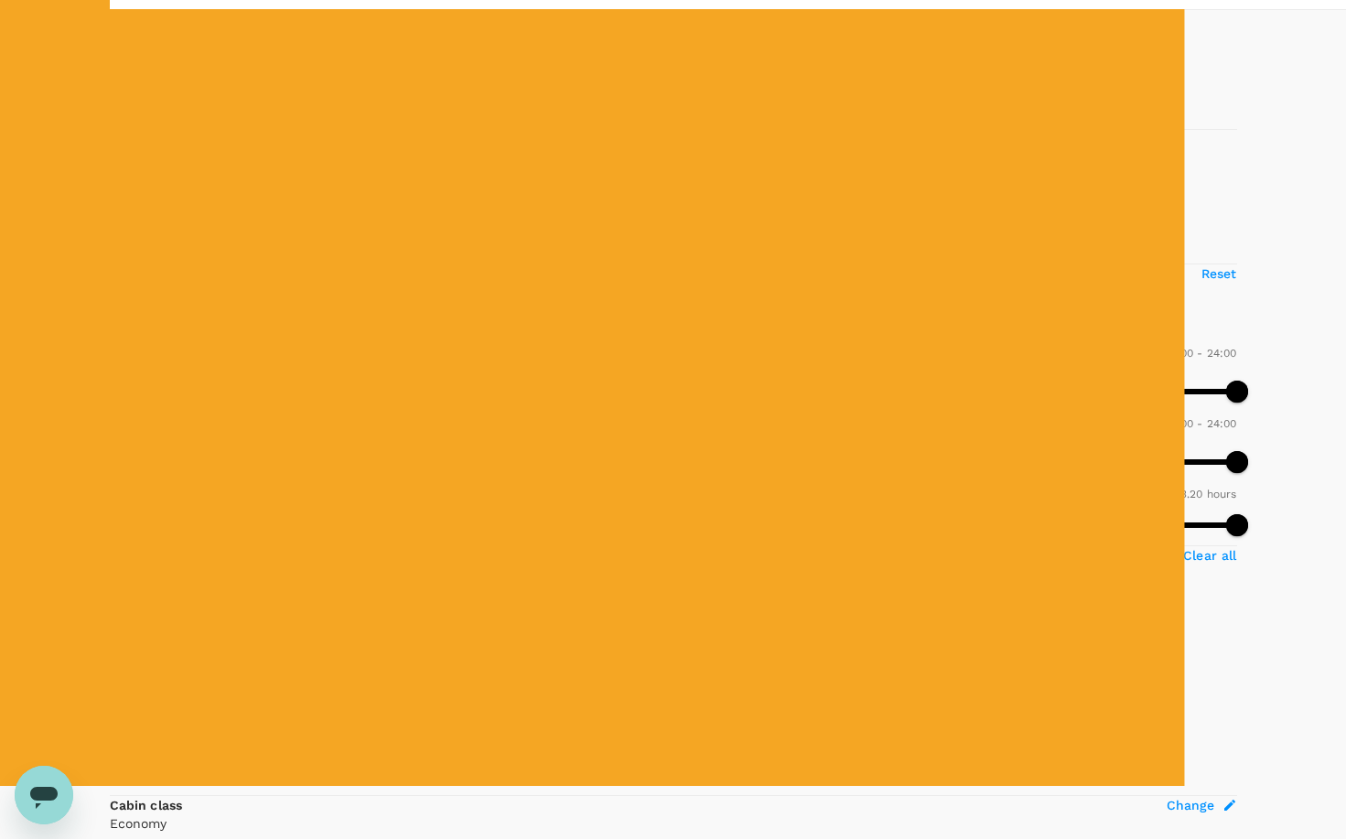
click at [115, 225] on input "1 stop" at bounding box center [119, 206] width 38 height 38
checkbox input "false"
click at [121, 264] on input "2+ stops" at bounding box center [119, 244] width 38 height 38
checkbox input "false"
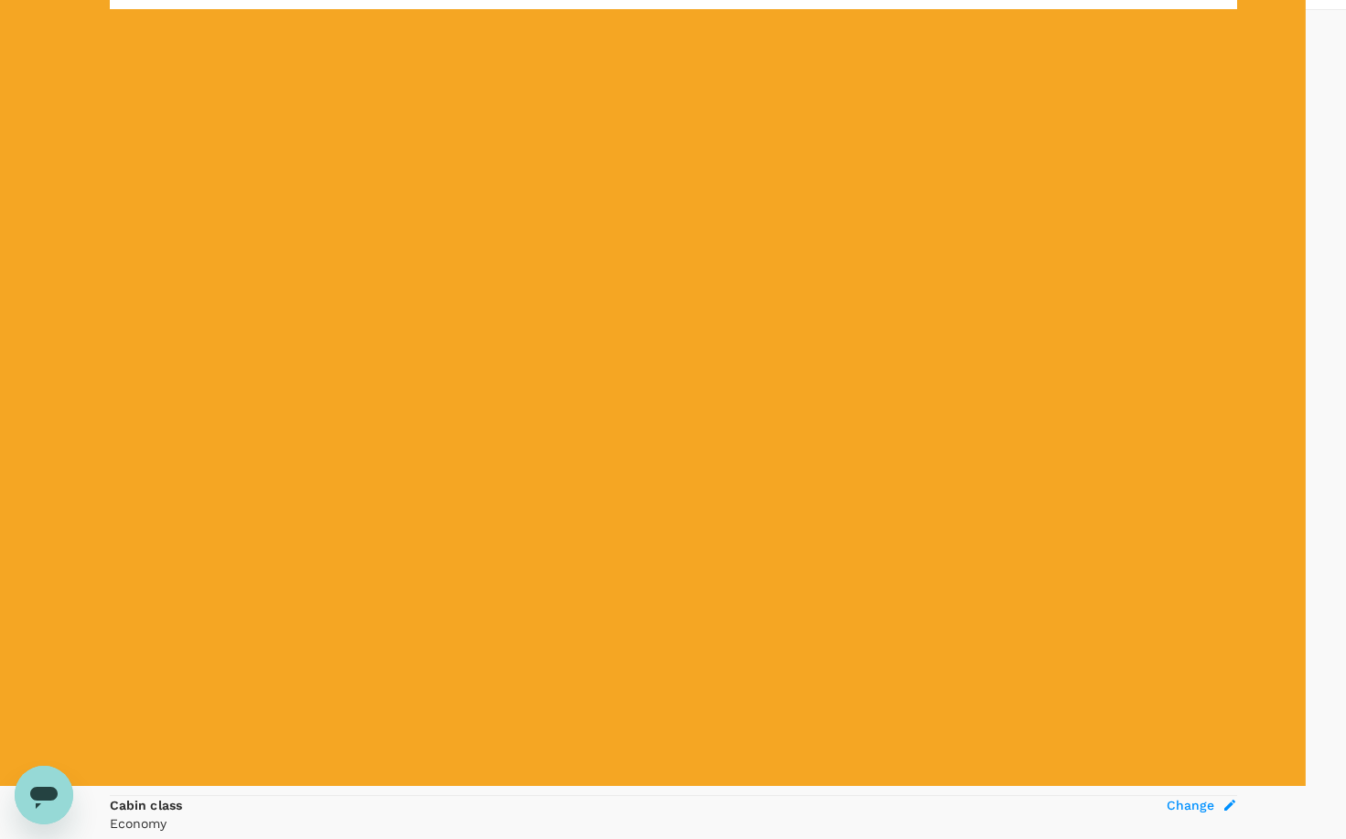
type input "930"
drag, startPoint x: 114, startPoint y: 490, endPoint x: 292, endPoint y: 492, distance: 177.6
click at [826, 403] on span at bounding box center [837, 392] width 22 height 22
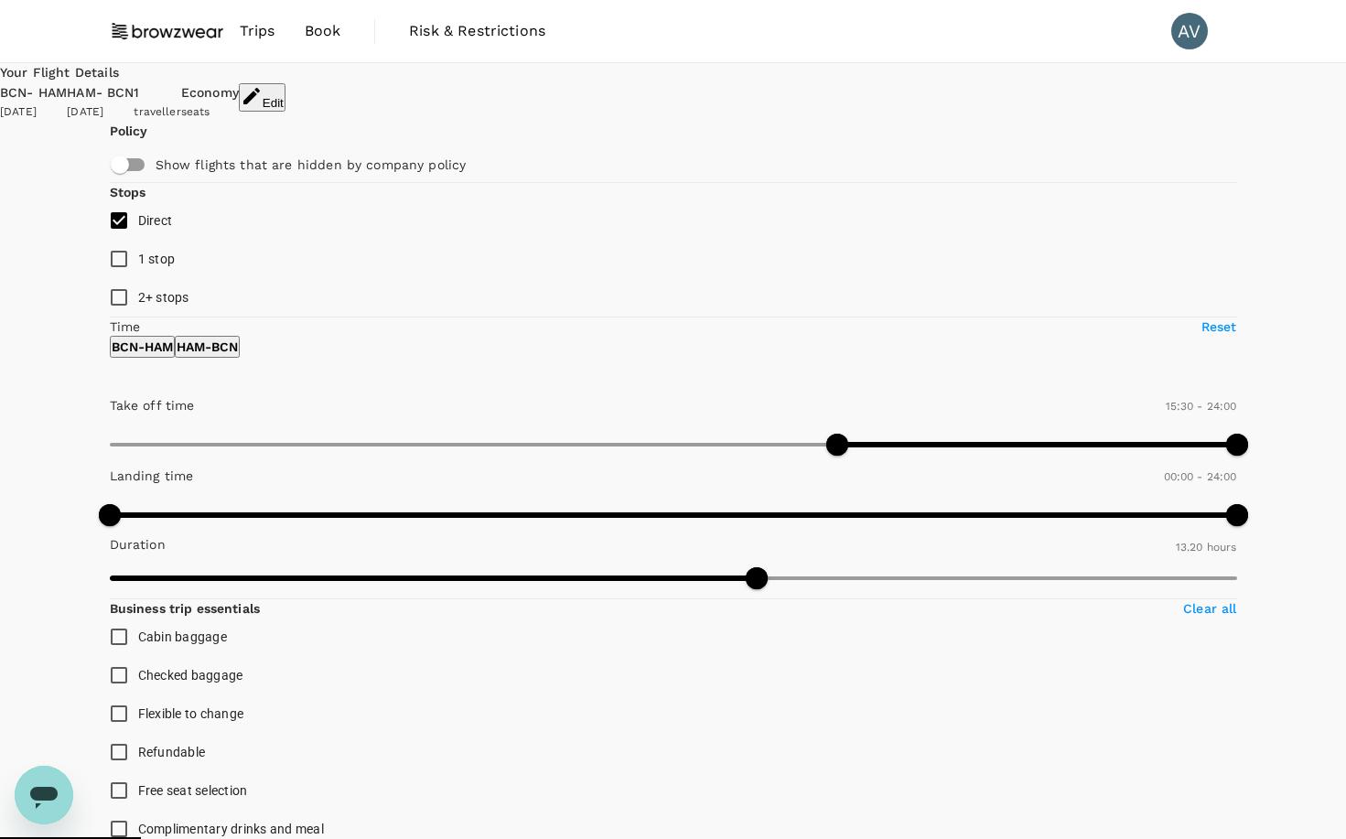
scroll to position [0, 0]
